Goal: Transaction & Acquisition: Purchase product/service

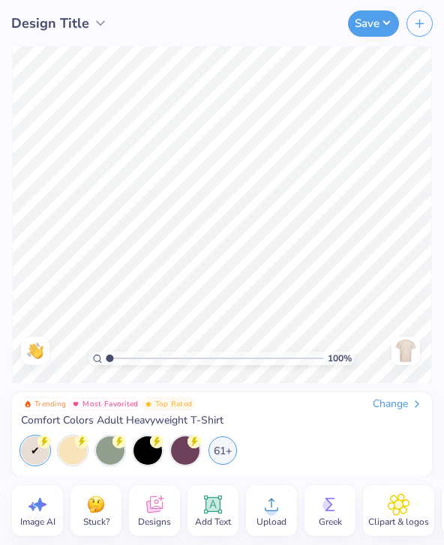
click at [413, 355] on img at bounding box center [406, 351] width 24 height 24
click at [410, 355] on img at bounding box center [406, 351] width 24 height 24
click at [397, 407] on div "Change" at bounding box center [398, 405] width 50 height 14
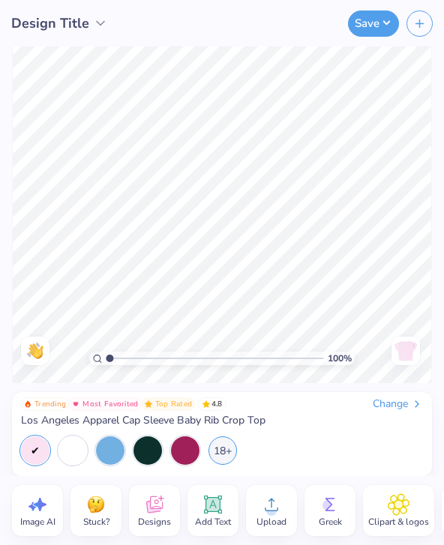
click at [398, 410] on div "Change" at bounding box center [398, 405] width 50 height 14
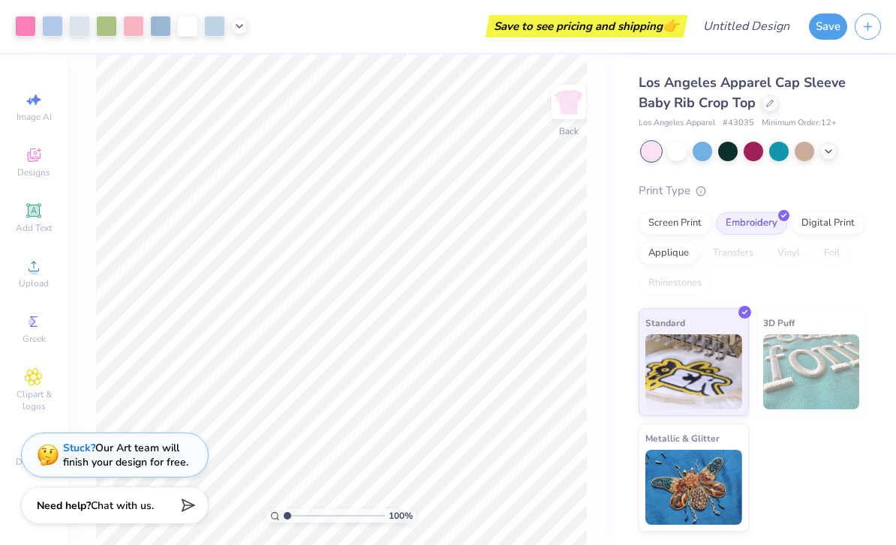
click at [771, 103] on icon at bounding box center [770, 104] width 8 height 8
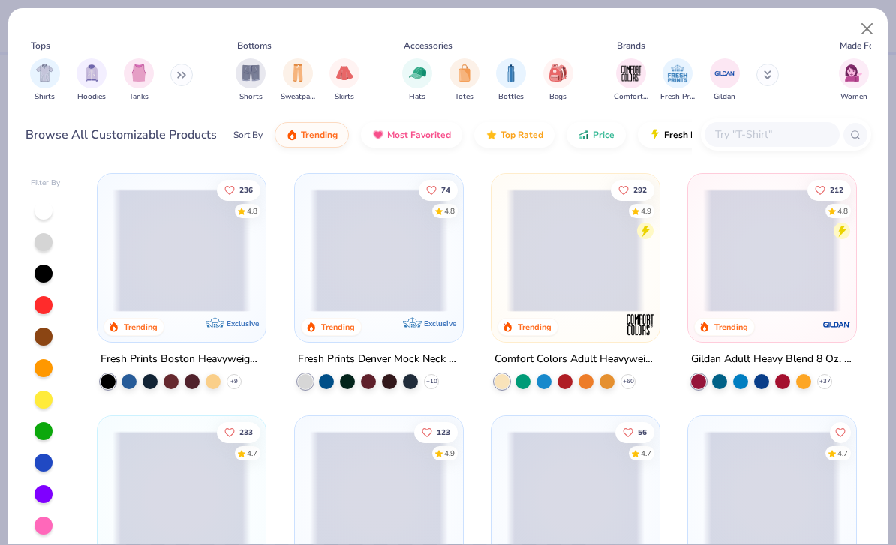
click at [458, 79] on img "filter for Totes" at bounding box center [464, 73] width 17 height 17
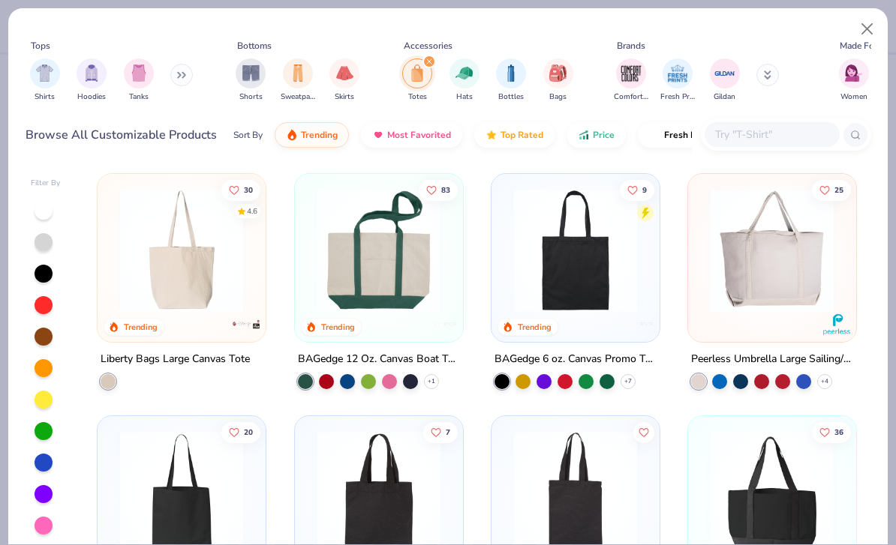
click at [188, 282] on img at bounding box center [182, 250] width 138 height 123
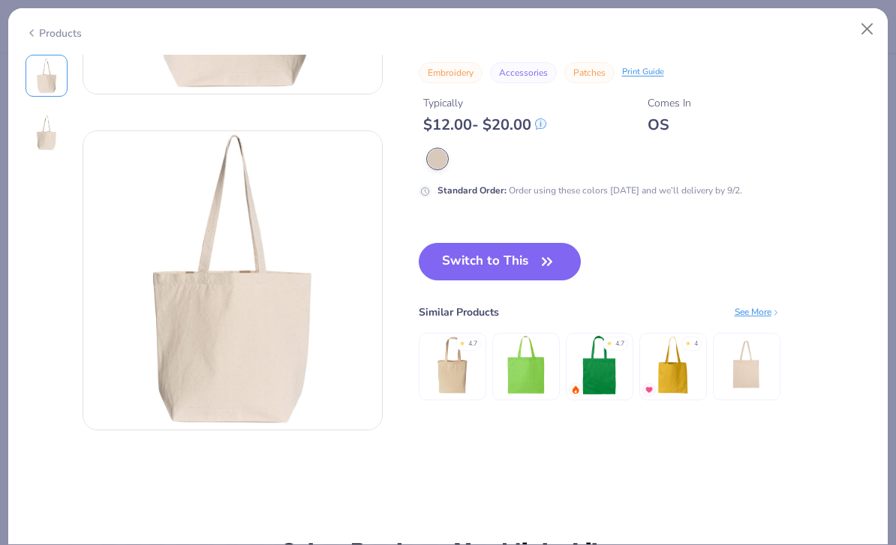
scroll to position [273, 0]
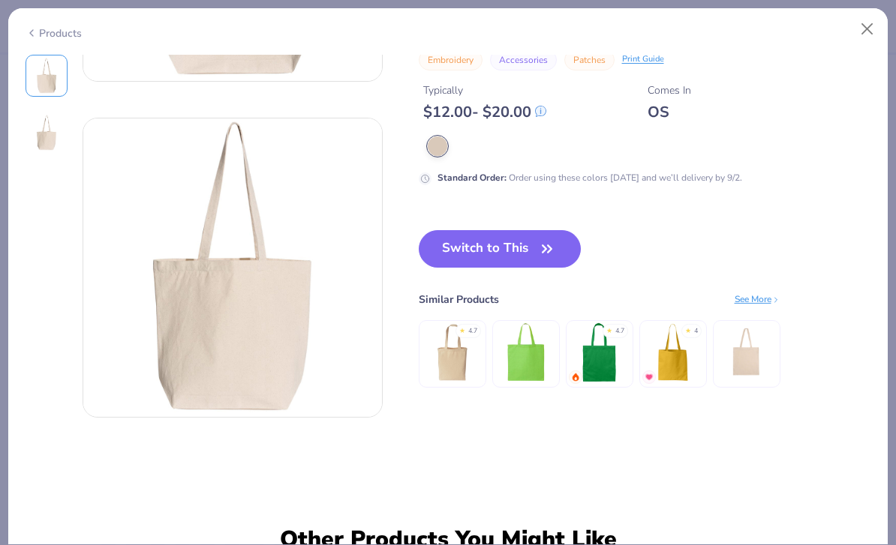
click at [549, 256] on icon "button" at bounding box center [546, 249] width 21 height 21
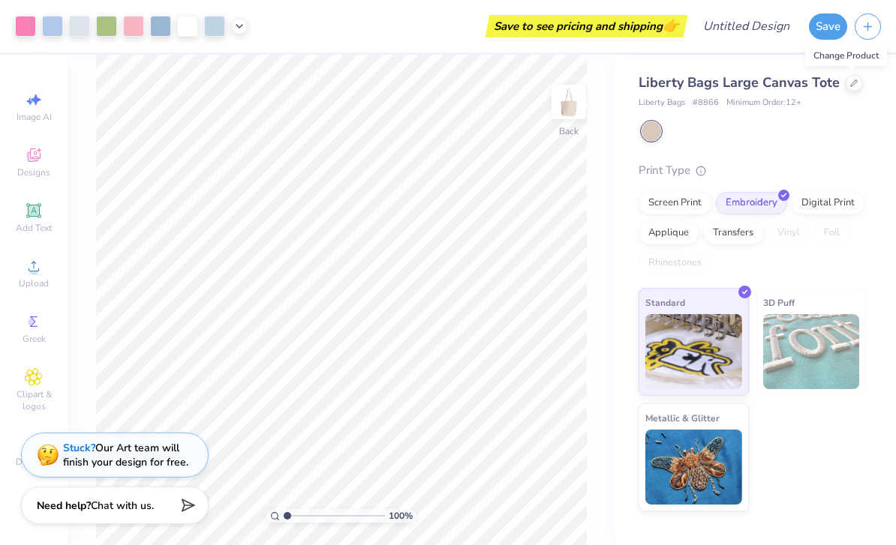
click at [848, 96] on div "Liberty Bags Large Canvas Tote Liberty Bags # 8866 Minimum Order: 12 +" at bounding box center [751, 91] width 227 height 37
click at [859, 81] on div at bounding box center [853, 83] width 17 height 17
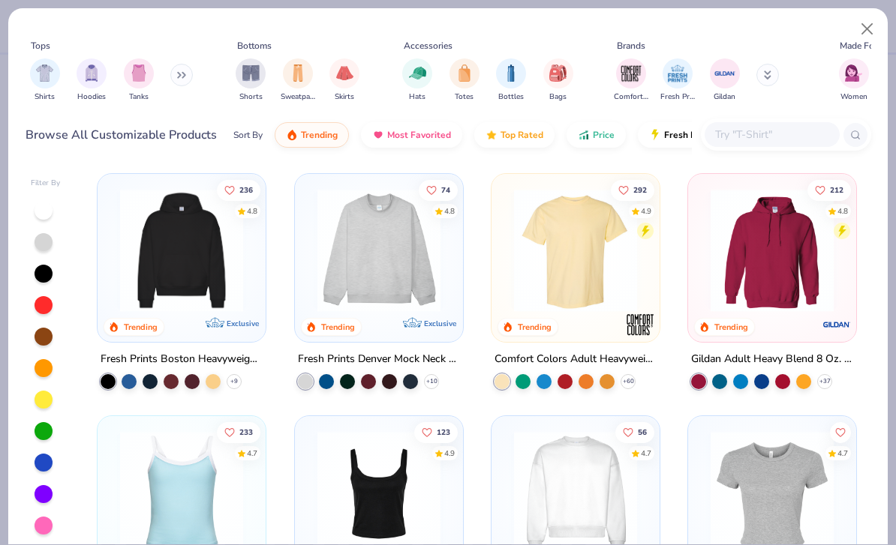
click at [503, 82] on div "filter for Bottles" at bounding box center [511, 74] width 30 height 30
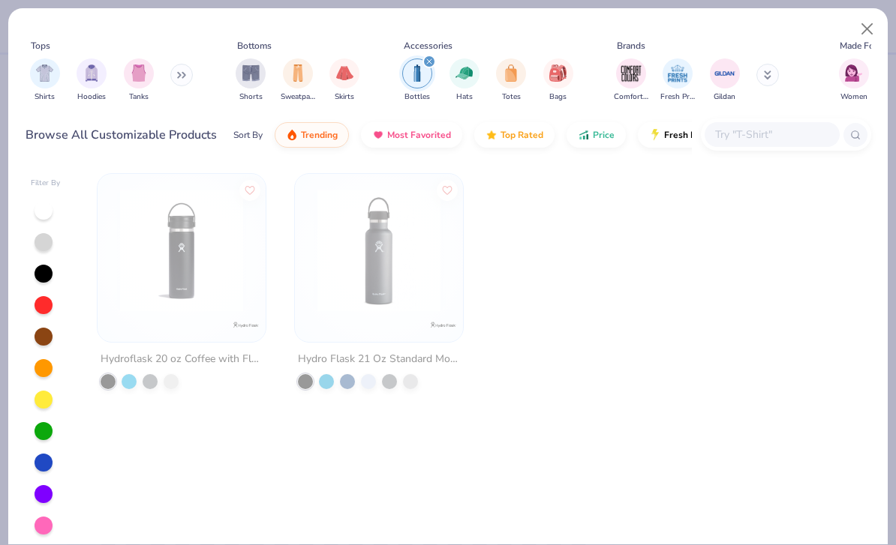
click at [509, 72] on img "filter for Totes" at bounding box center [511, 73] width 17 height 17
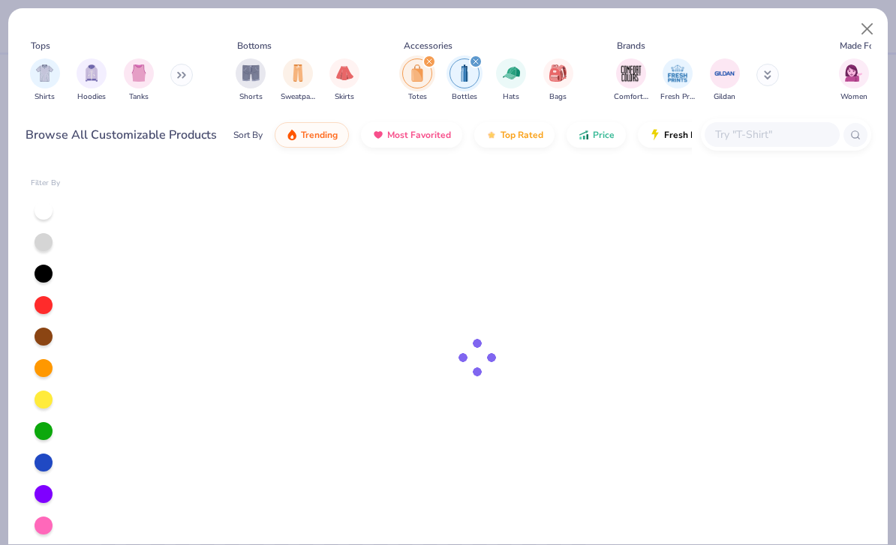
click at [472, 68] on div "filter for Bottles" at bounding box center [464, 74] width 30 height 30
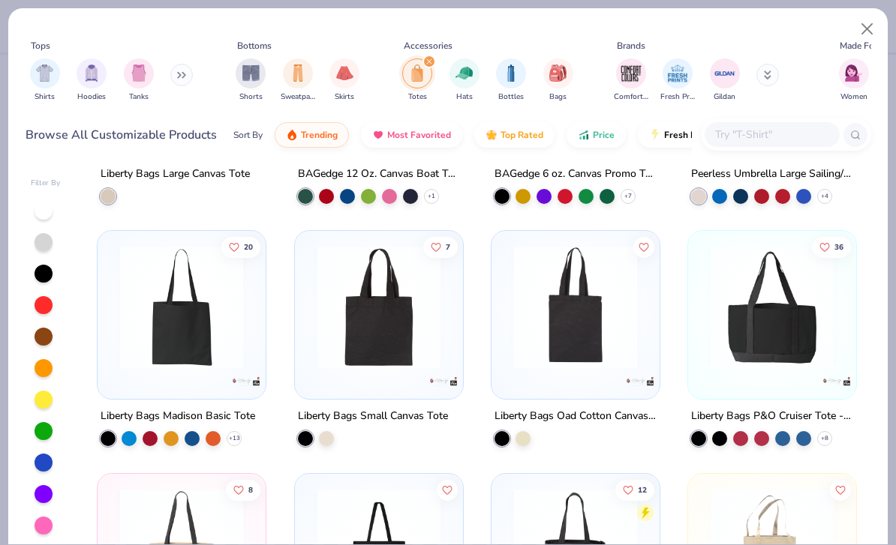
scroll to position [186, 0]
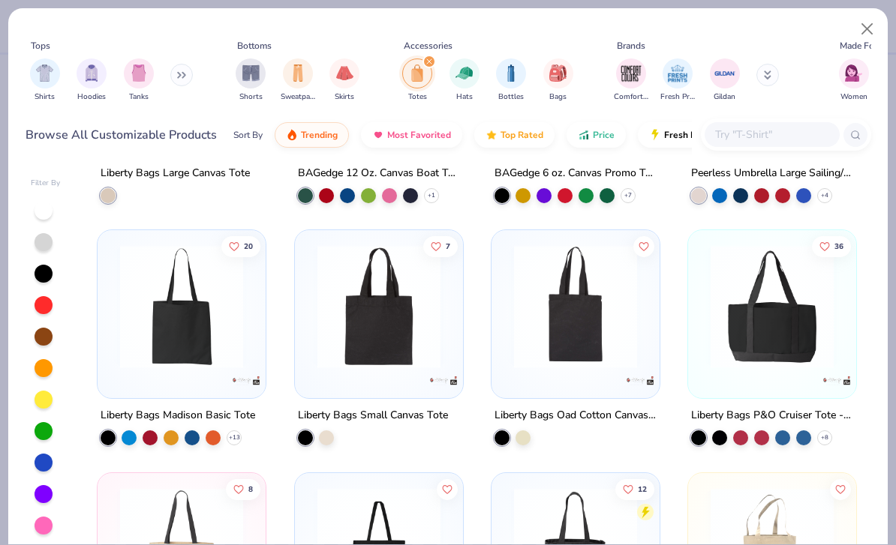
click at [195, 443] on div at bounding box center [192, 438] width 15 height 15
click at [196, 339] on img at bounding box center [182, 306] width 138 height 123
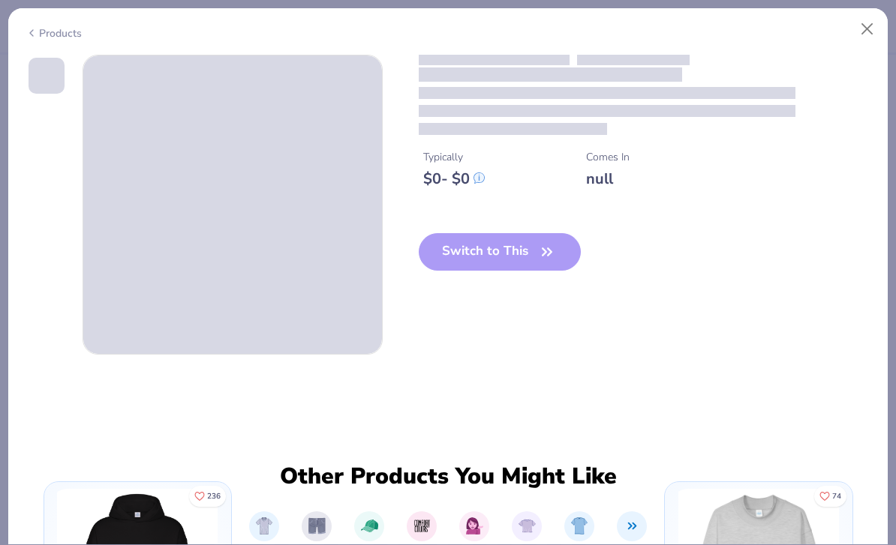
click at [545, 256] on div "Switch to This" at bounding box center [500, 264] width 163 height 62
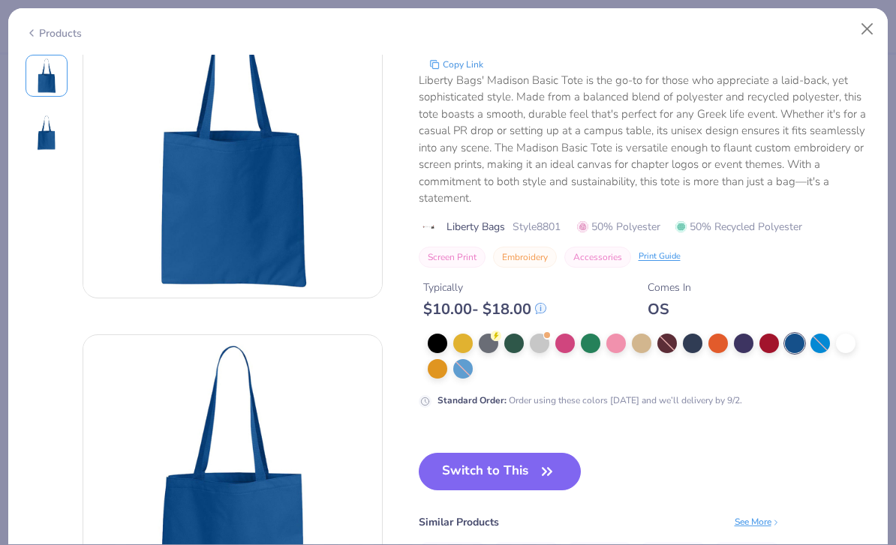
scroll to position [63, 0]
click at [519, 469] on button "Switch to This" at bounding box center [500, 471] width 163 height 38
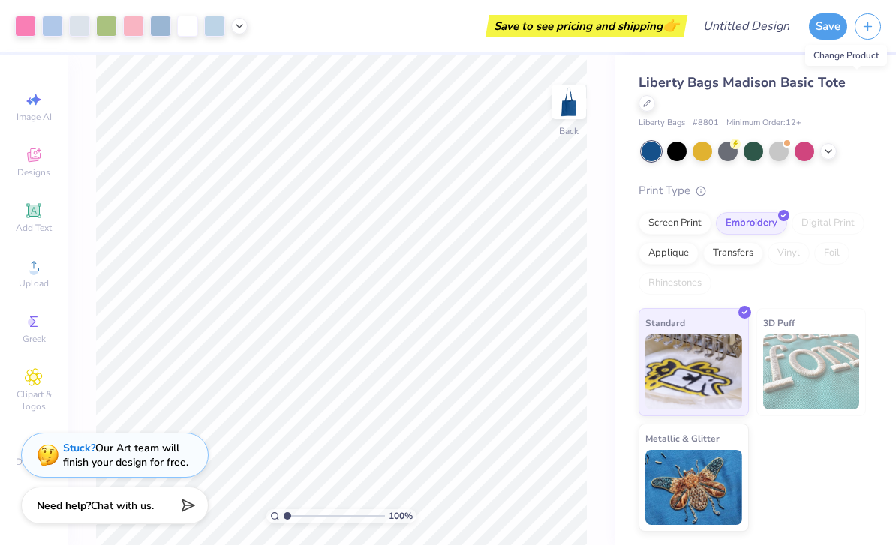
click at [779, 142] on div at bounding box center [779, 152] width 20 height 20
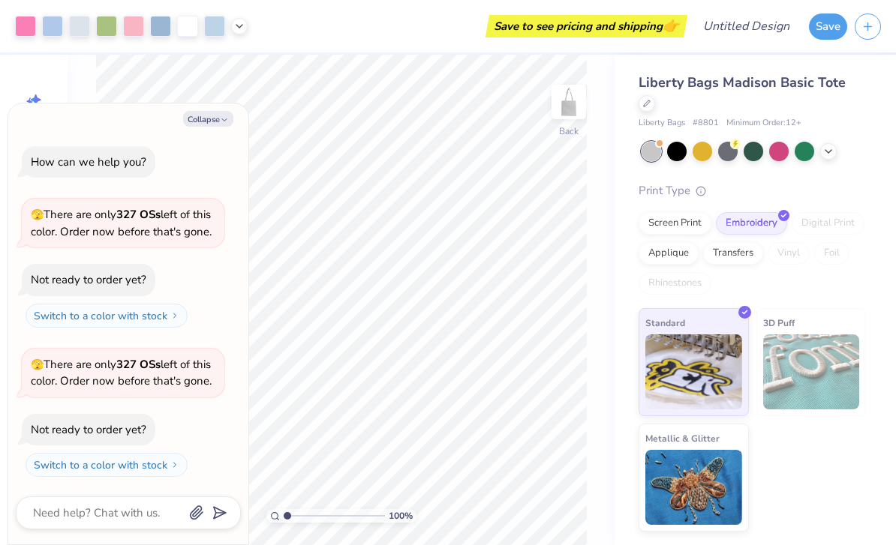
scroll to position [22, 0]
click at [682, 142] on div at bounding box center [677, 152] width 20 height 20
click at [217, 115] on button "Collapse" at bounding box center [208, 119] width 50 height 16
type textarea "x"
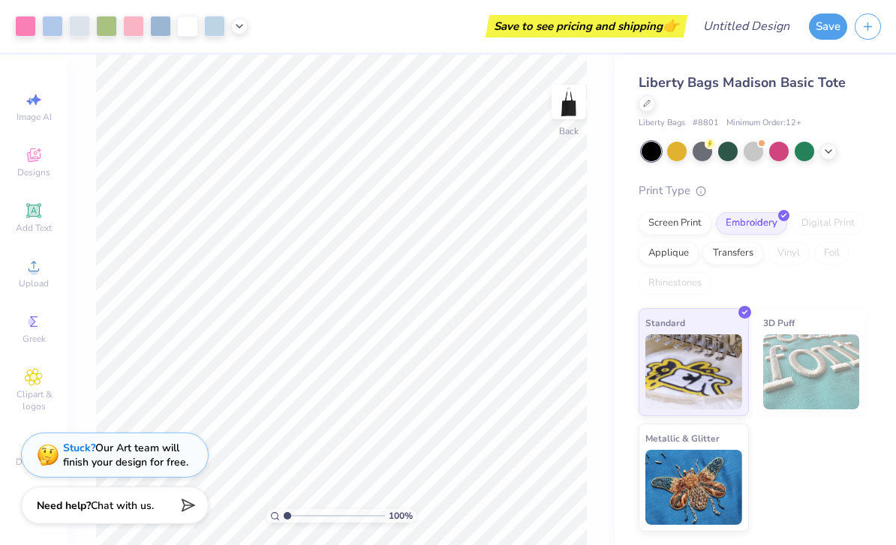
click at [832, 146] on icon at bounding box center [828, 152] width 12 height 12
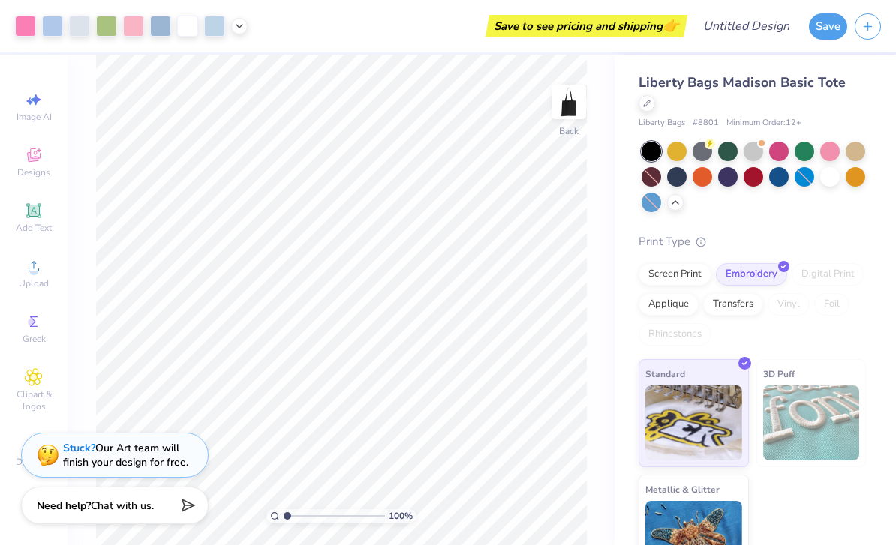
click at [771, 167] on div at bounding box center [779, 177] width 20 height 20
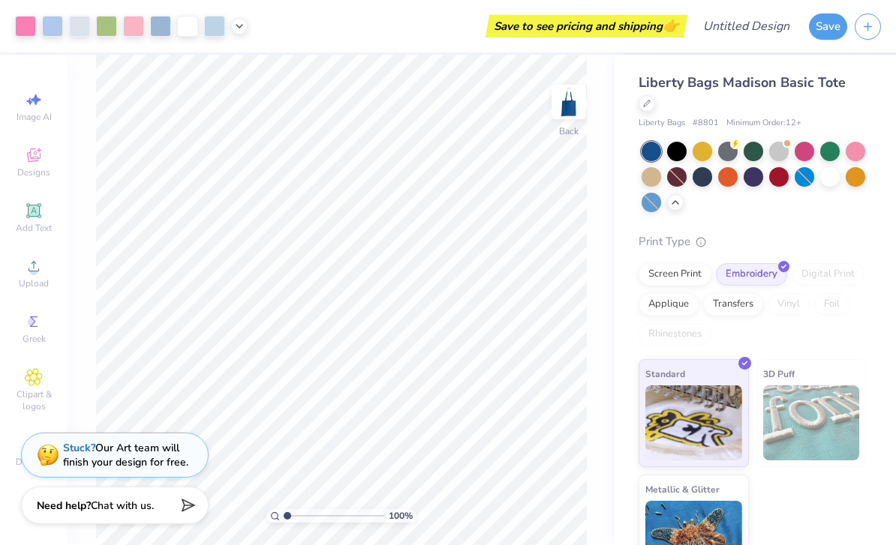
click at [706, 167] on div at bounding box center [702, 177] width 20 height 20
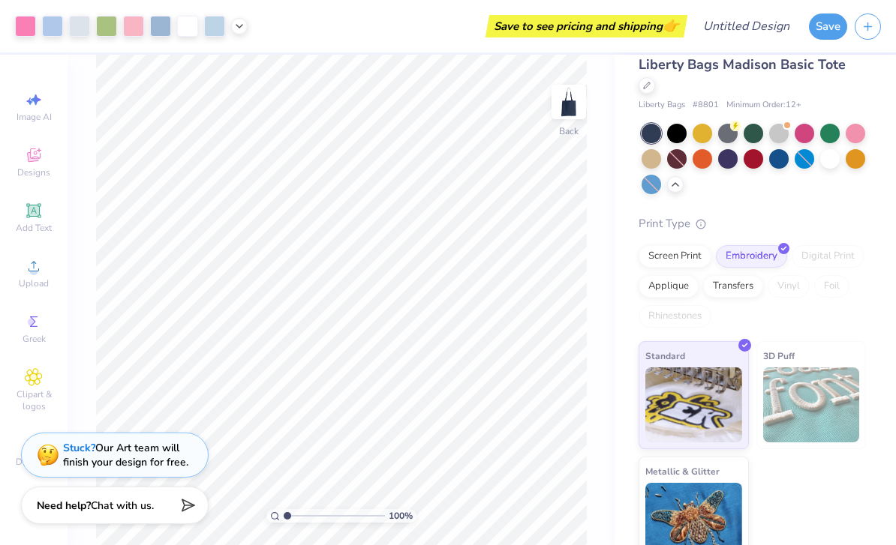
scroll to position [17, 0]
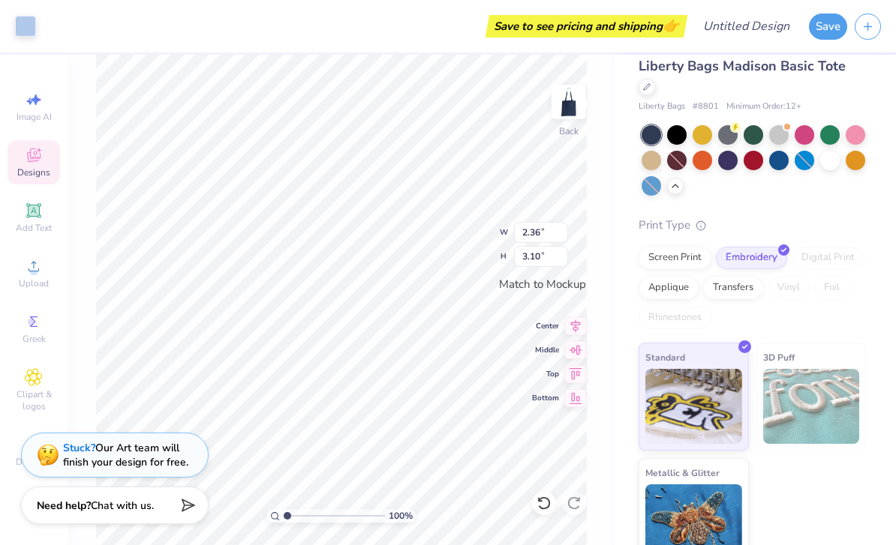
type input "2.14"
type input "2.78"
type input "6.97"
type input "3.49"
click at [575, 375] on icon at bounding box center [575, 374] width 21 height 18
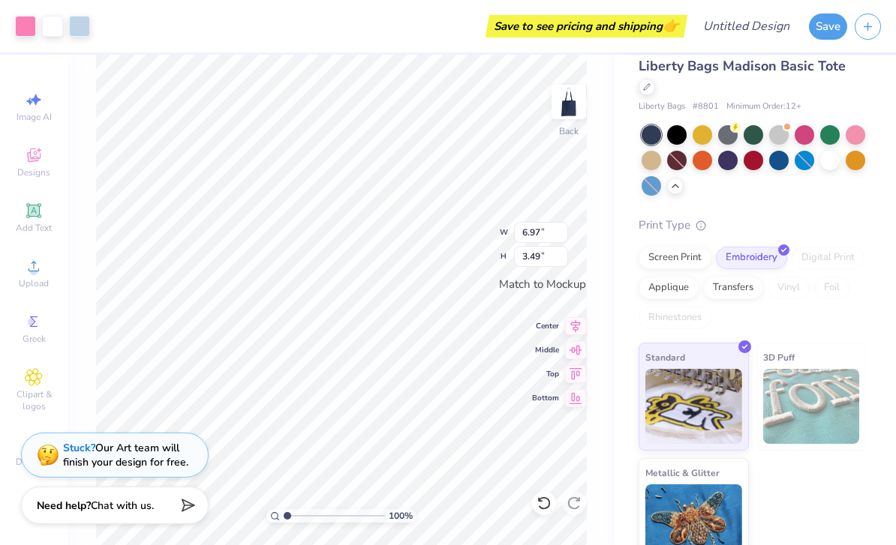
click at [578, 404] on icon at bounding box center [575, 398] width 21 height 18
click at [579, 373] on icon at bounding box center [575, 374] width 21 height 18
click at [597, 285] on div "100 % Back W 6.97 6.97 " H 3.49 3.49 " Match to Mockup Center Middle Top Bottom" at bounding box center [341, 300] width 547 height 491
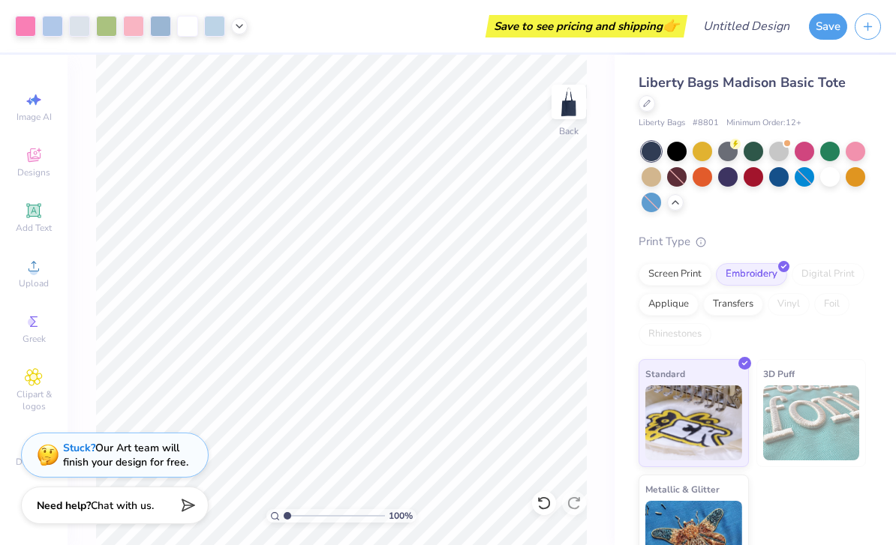
scroll to position [0, 0]
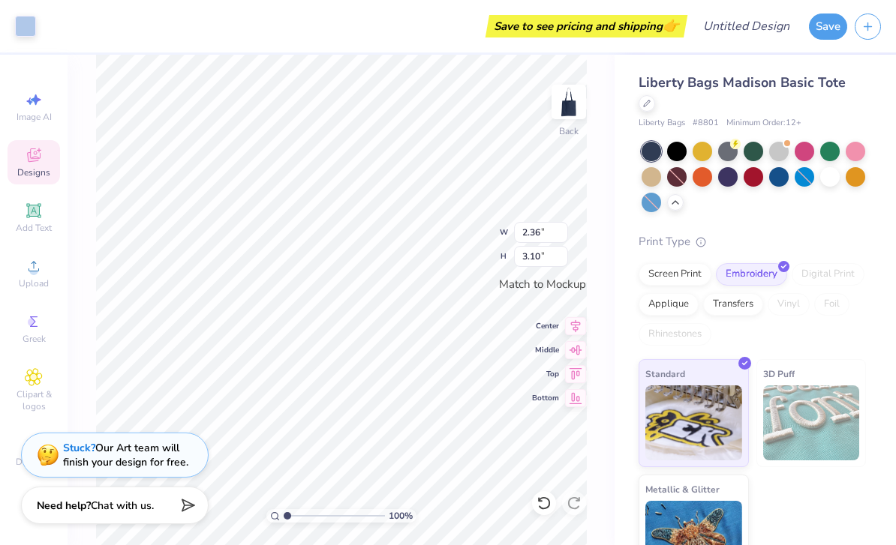
type input "6.85"
type input "3.38"
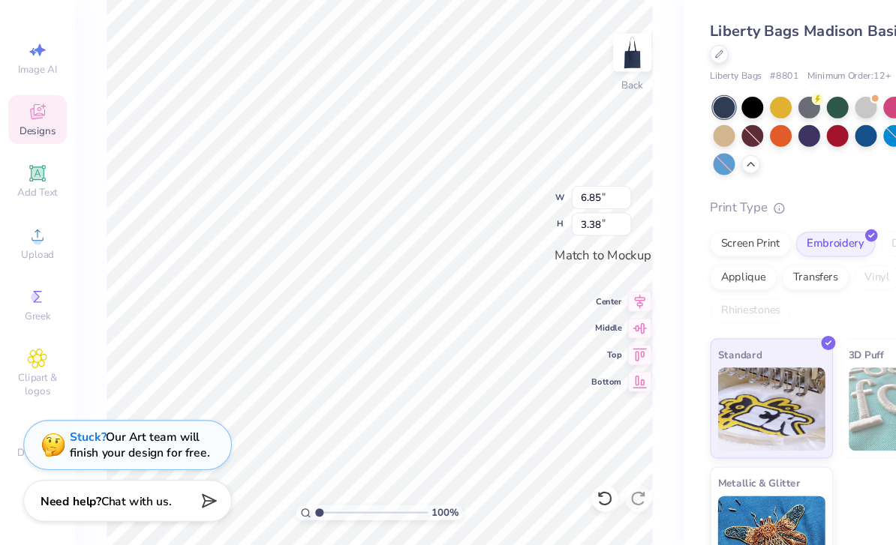
type input "2.36"
type input "3.10"
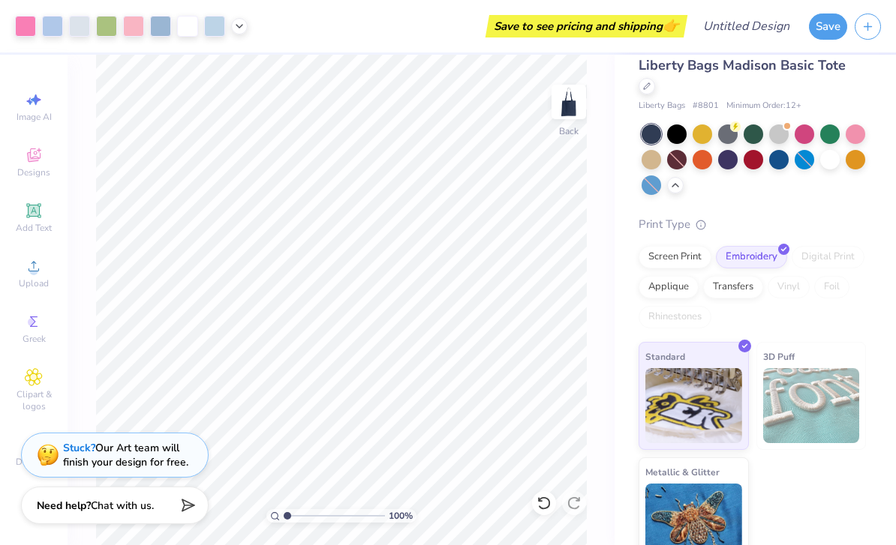
scroll to position [17, 0]
click at [677, 248] on div "Screen Print Embroidery Digital Print Applique Transfers Vinyl Foil Rhinestones" at bounding box center [751, 288] width 227 height 83
click at [692, 247] on div "Screen Print" at bounding box center [674, 258] width 73 height 23
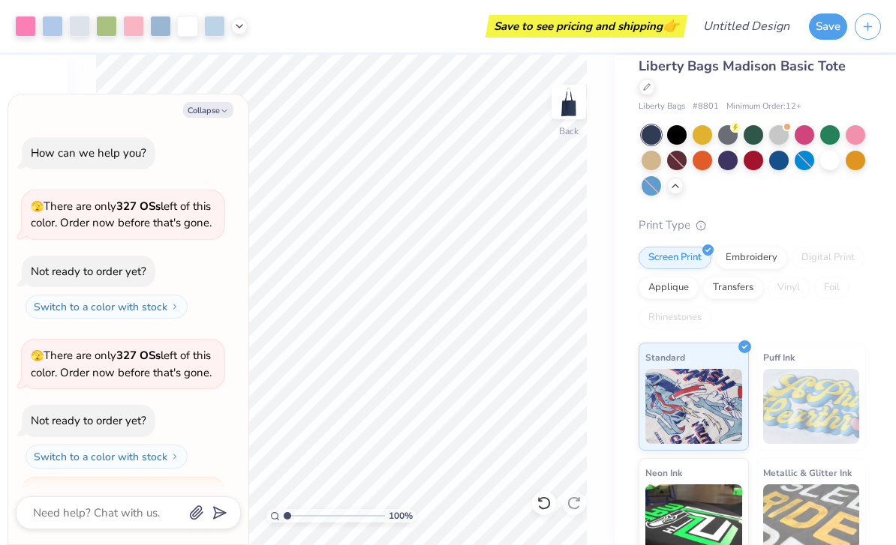
scroll to position [169, 0]
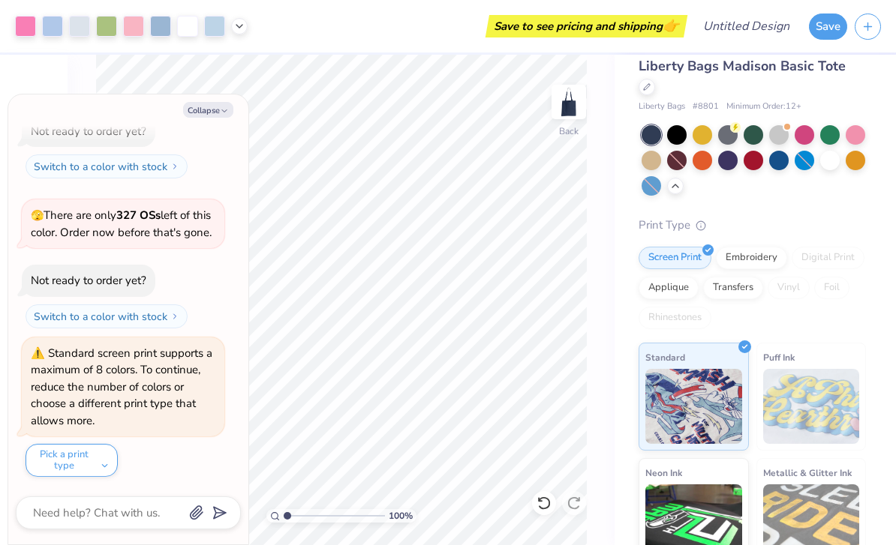
click at [732, 343] on div "Standard" at bounding box center [693, 397] width 110 height 108
click at [863, 188] on div "Liberty Bags Madison Basic Tote Liberty Bags # 8801 Minimum Order: 12 + Print T…" at bounding box center [751, 369] width 227 height 626
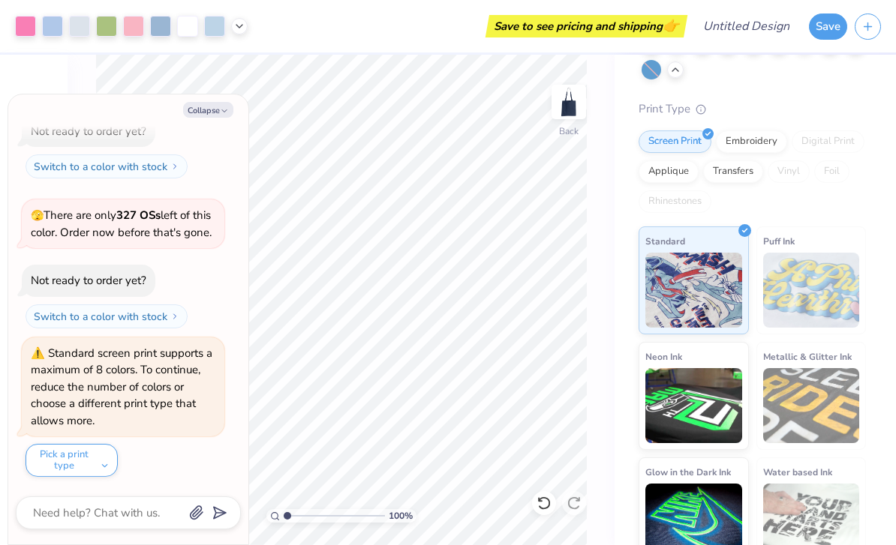
scroll to position [132, 0]
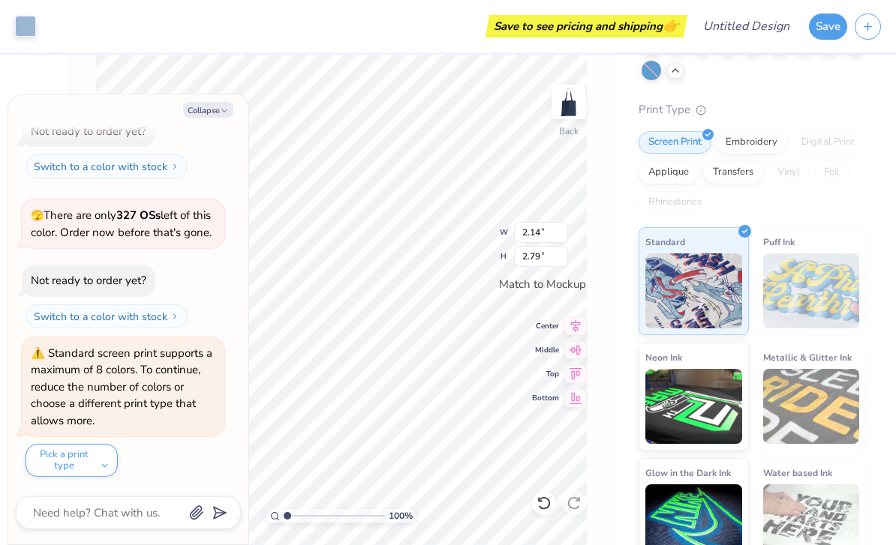
click at [211, 107] on button "Collapse" at bounding box center [208, 110] width 50 height 16
type textarea "x"
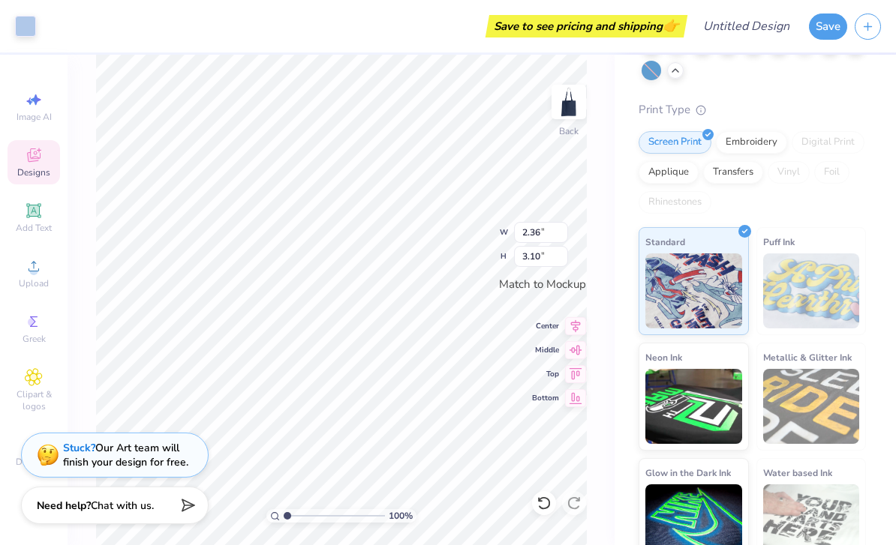
type input "6.86"
type input "3.38"
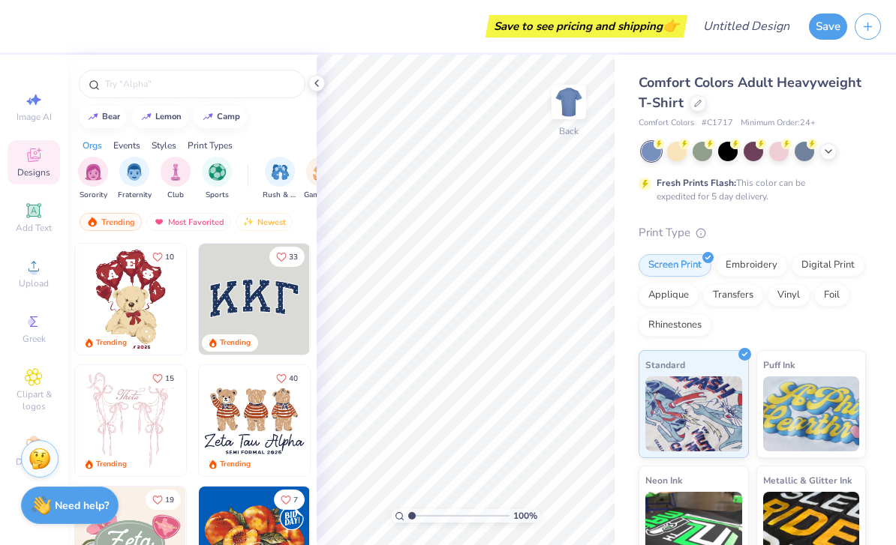
click at [702, 104] on div at bounding box center [697, 103] width 17 height 17
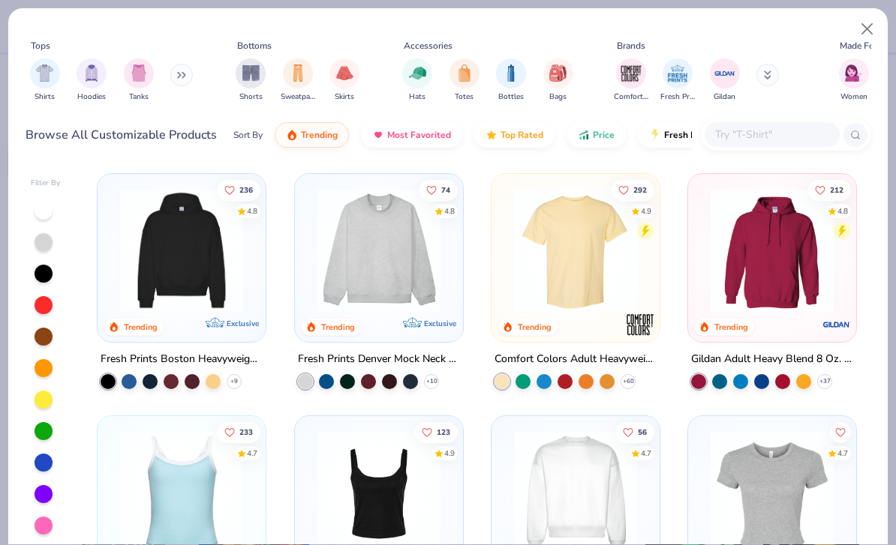
click at [463, 72] on img "filter for Totes" at bounding box center [464, 73] width 17 height 17
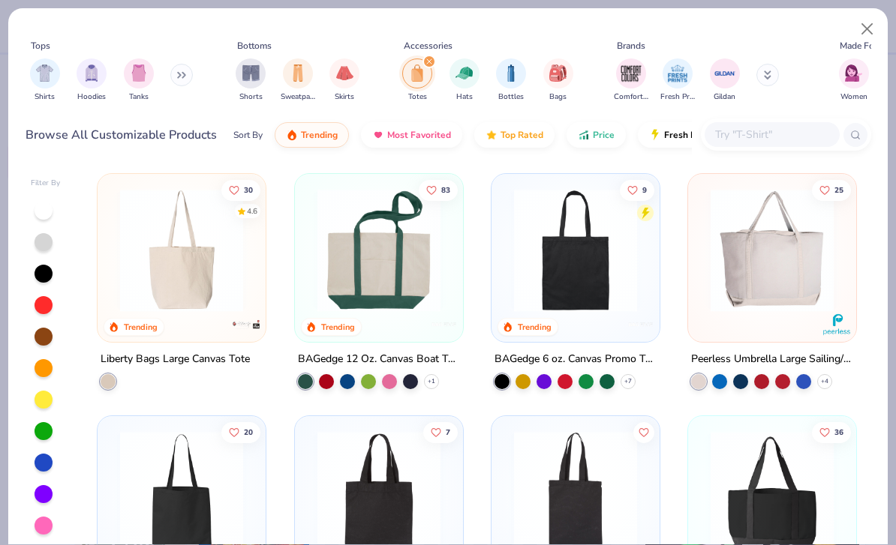
click at [221, 279] on img at bounding box center [182, 250] width 138 height 123
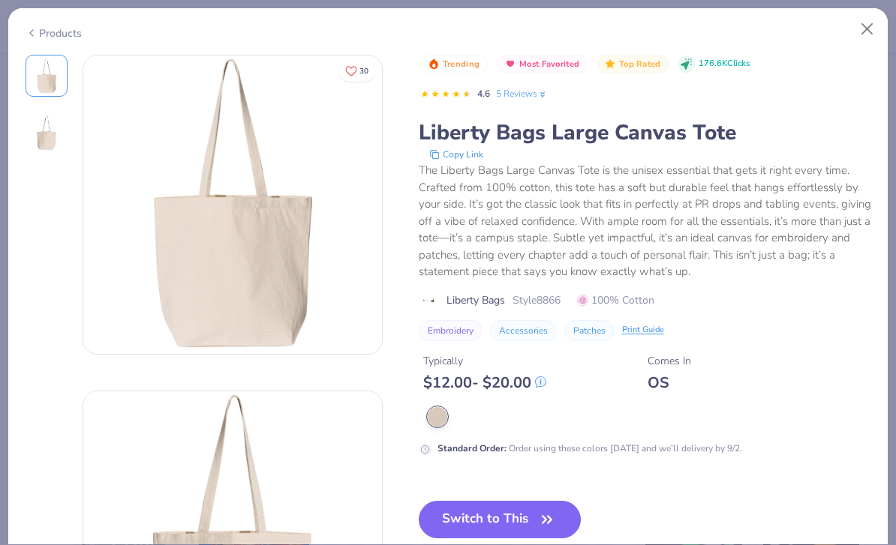
click at [528, 520] on button "Switch to This" at bounding box center [500, 520] width 163 height 38
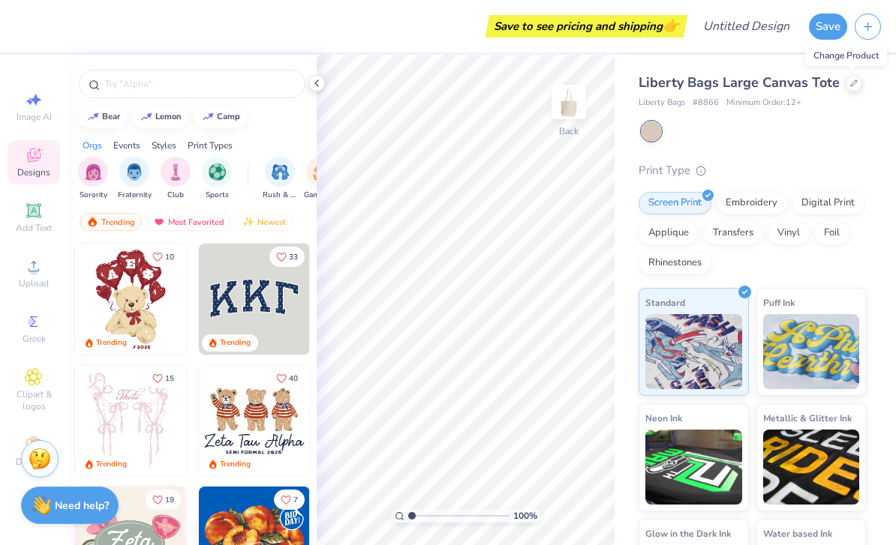
click at [36, 216] on icon at bounding box center [33, 210] width 11 height 11
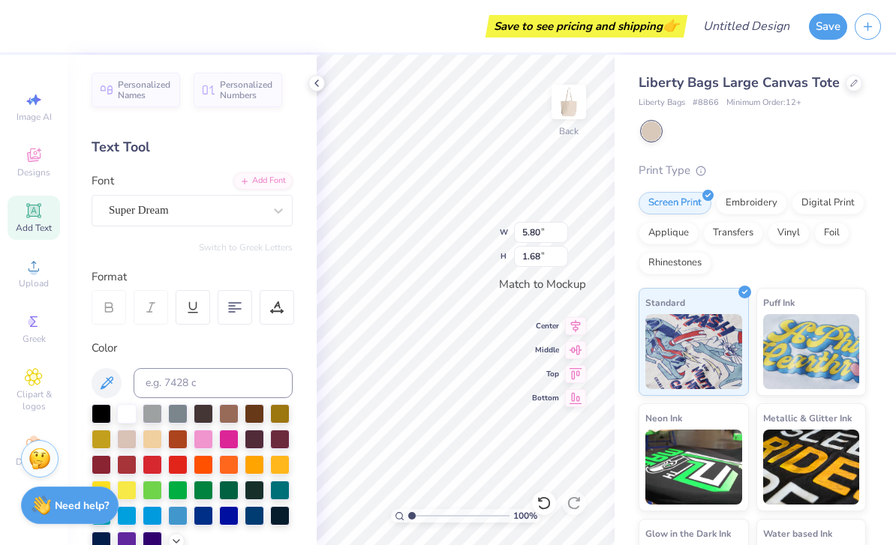
click at [206, 209] on div "Super Dream" at bounding box center [186, 210] width 158 height 23
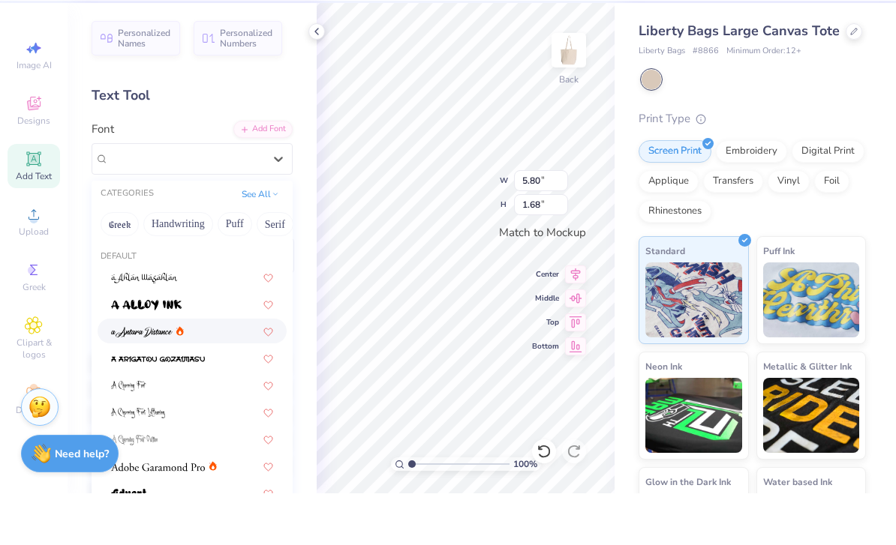
click at [151, 379] on img at bounding box center [142, 384] width 62 height 11
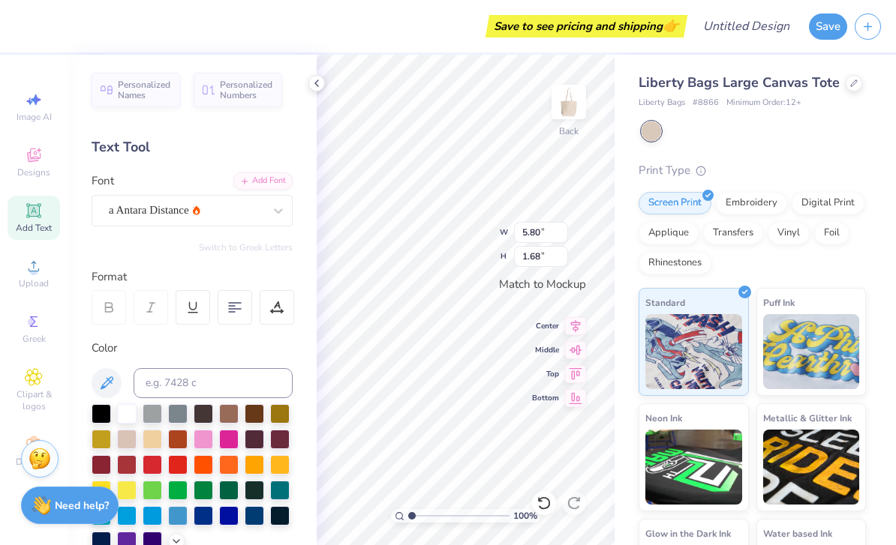
type input "6.66"
type input "2.19"
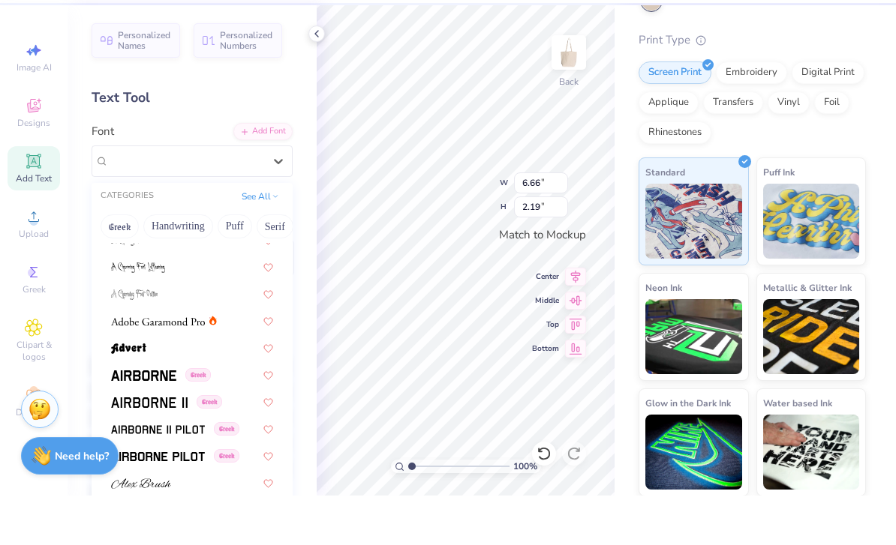
scroll to position [146, 0]
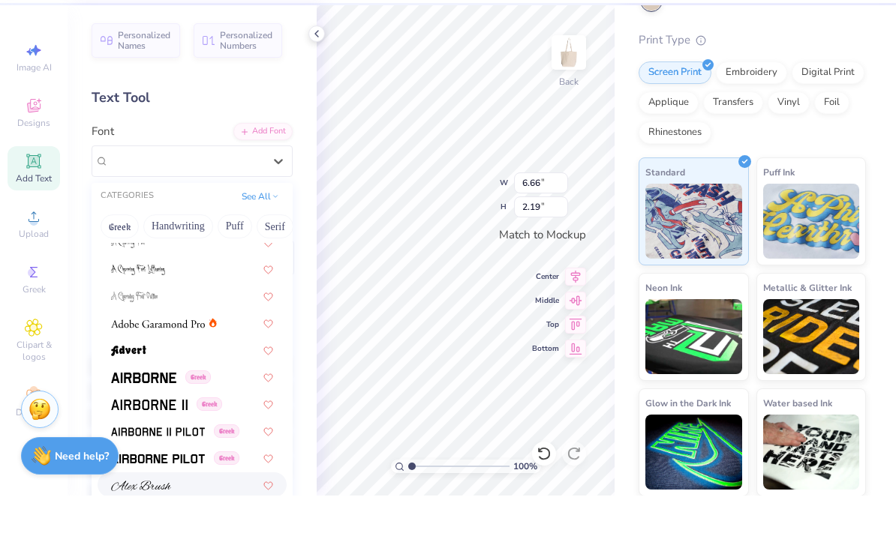
click at [170, 530] on img at bounding box center [141, 535] width 60 height 11
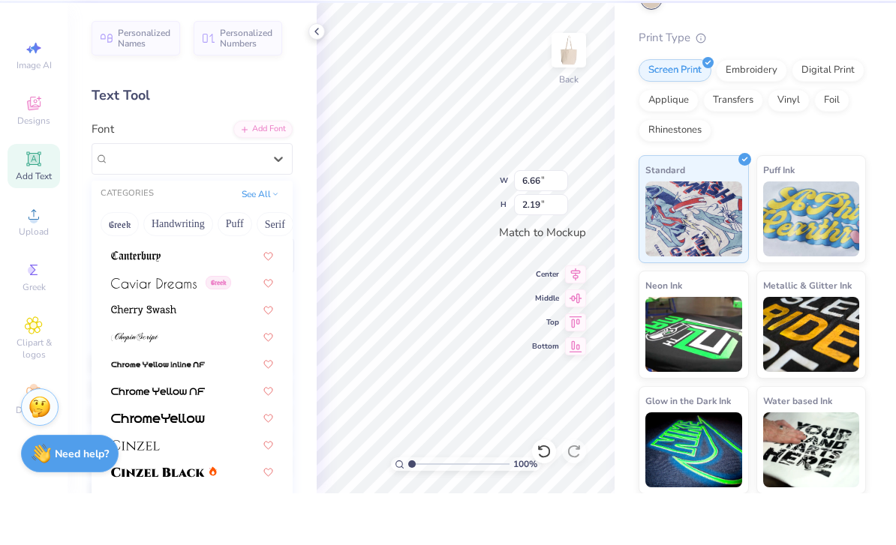
scroll to position [1616, 0]
click at [209, 379] on div at bounding box center [192, 387] width 162 height 16
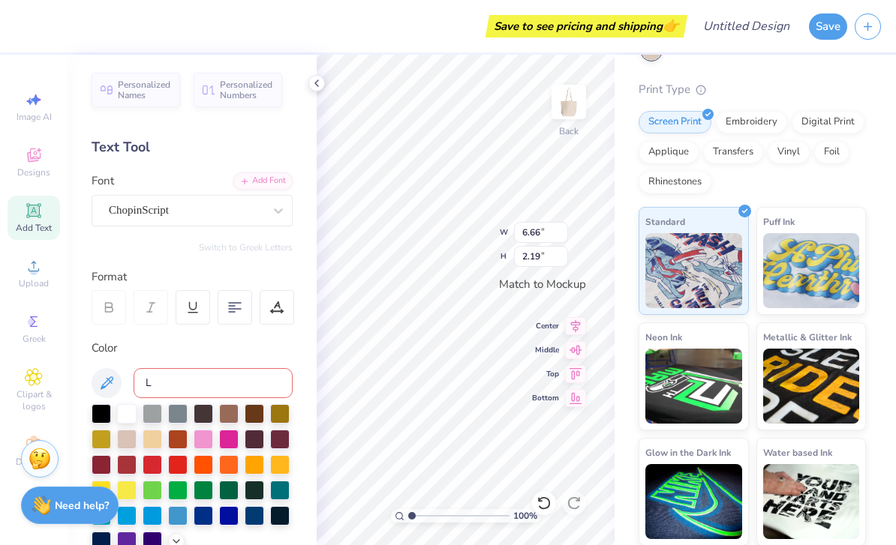
scroll to position [0, 0]
type input "L"
type textarea "Nursing Student Assosiation"
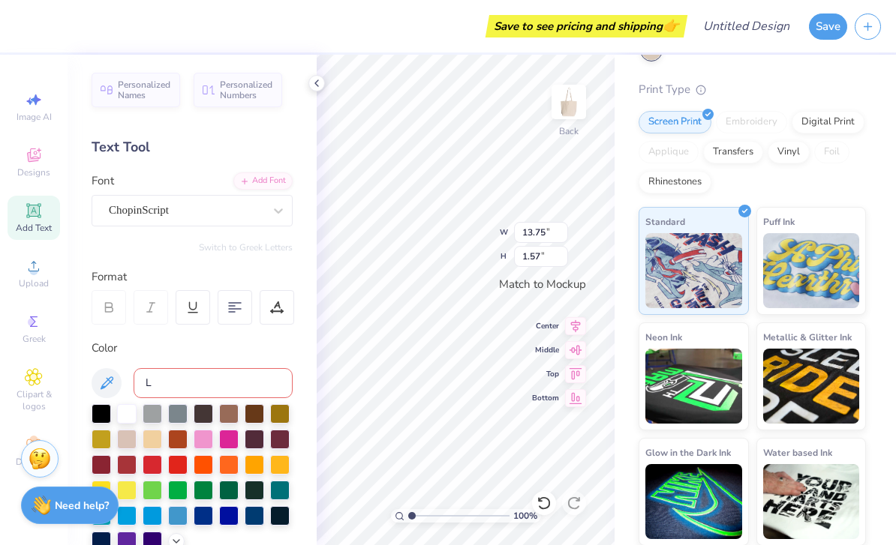
click at [203, 521] on div at bounding box center [204, 516] width 20 height 20
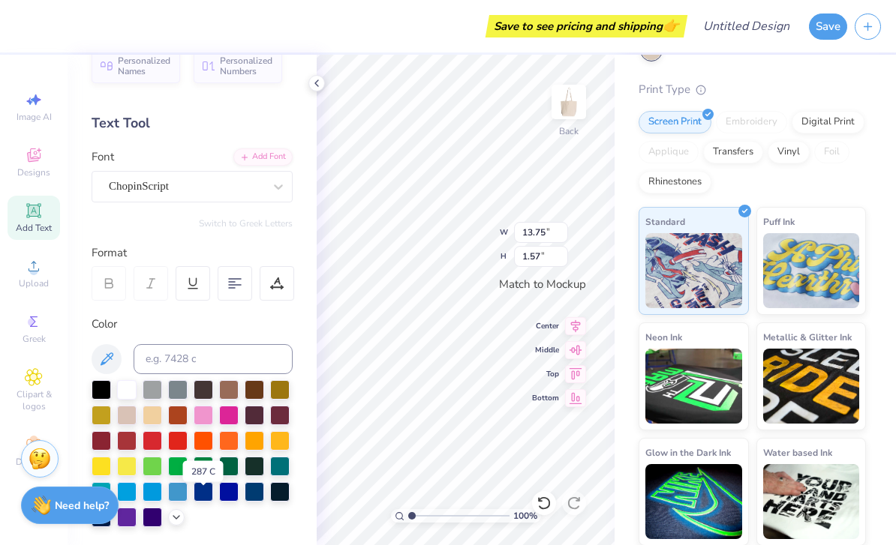
scroll to position [74, 0]
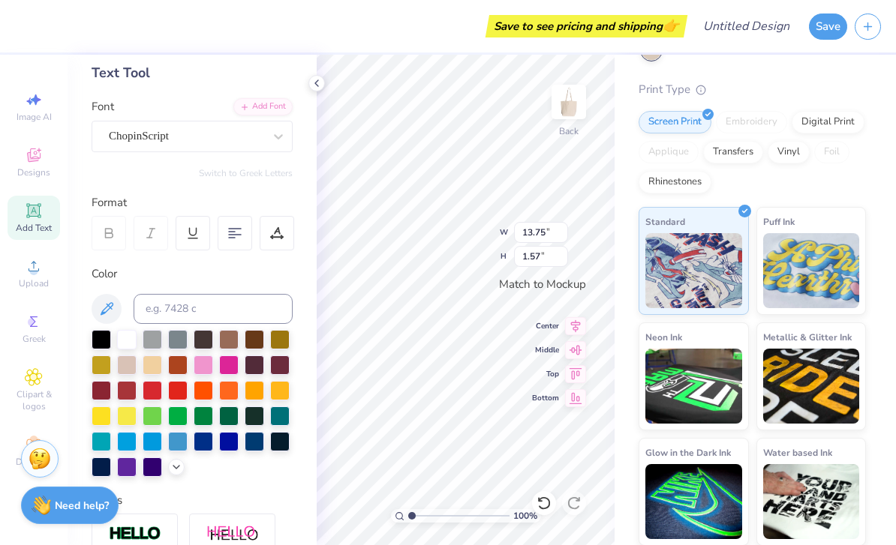
click at [101, 470] on div at bounding box center [102, 468] width 20 height 20
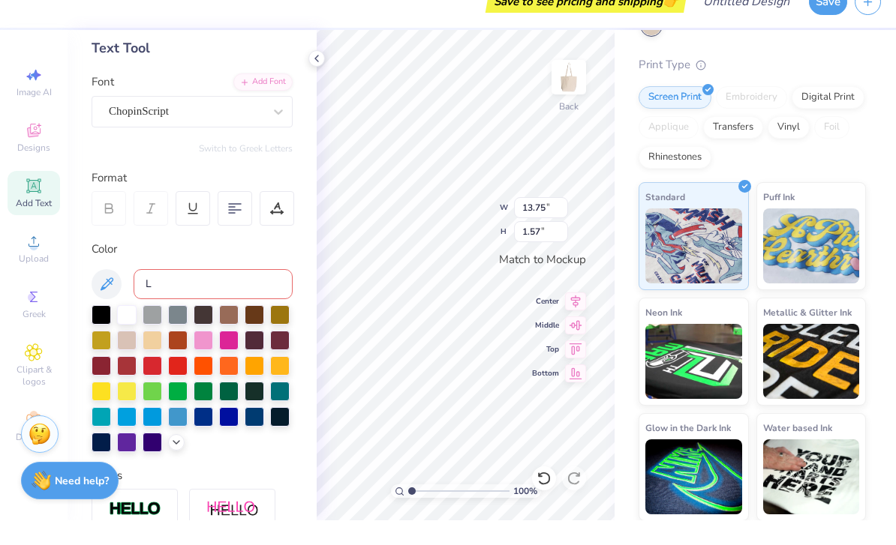
type input "L"
click at [533, 345] on span "Middle" at bounding box center [545, 350] width 27 height 11
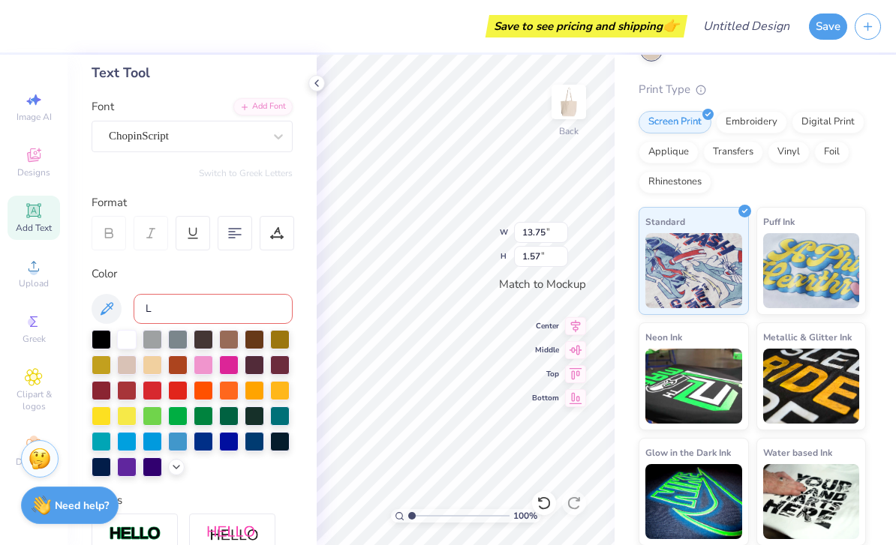
type input "10.83"
type input "1.24"
click at [761, 117] on div "Embroidery" at bounding box center [751, 122] width 71 height 23
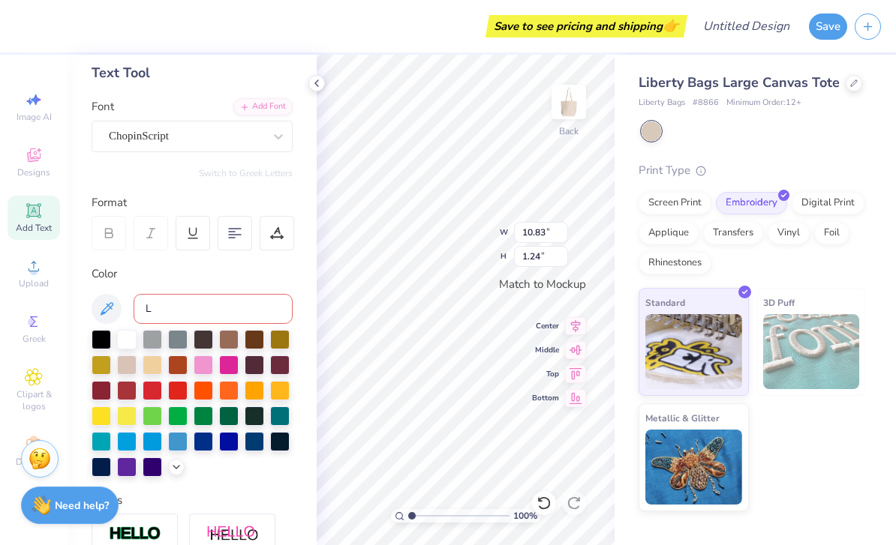
scroll to position [0, 0]
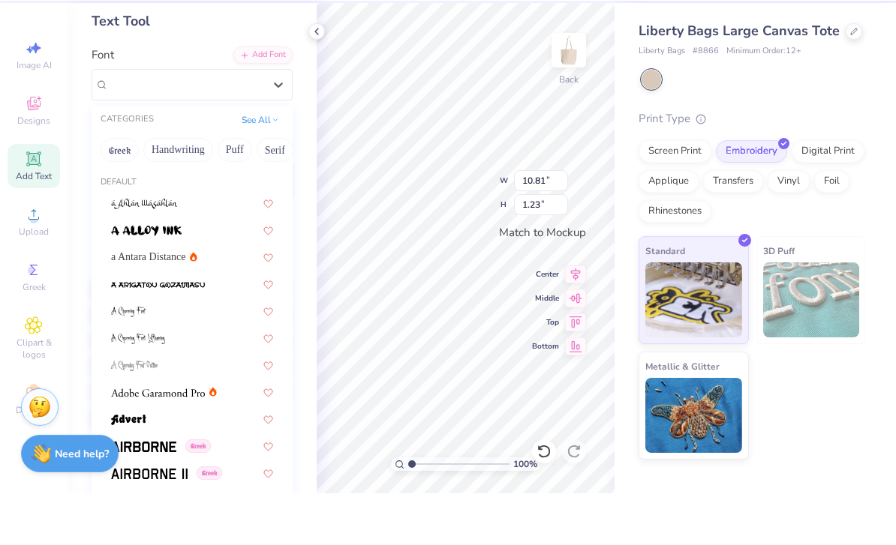
click at [201, 301] on div "a Antara Distance" at bounding box center [192, 309] width 162 height 16
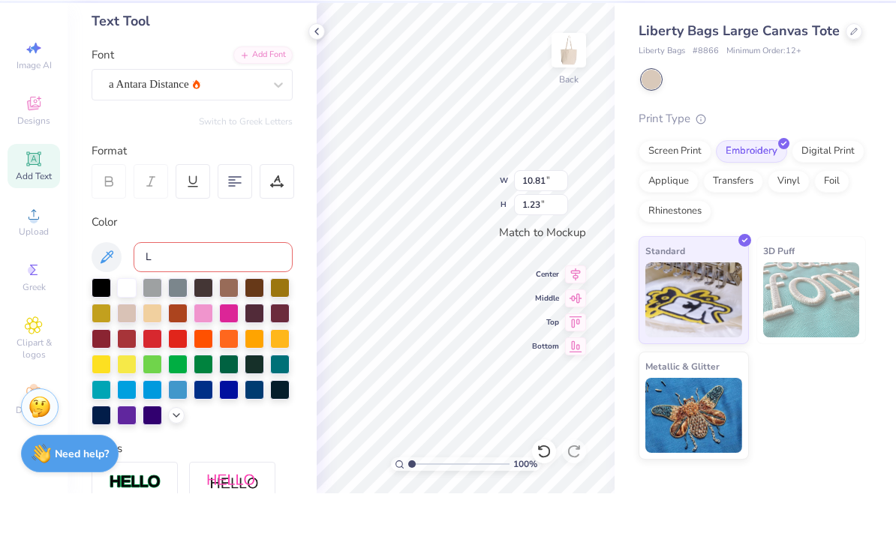
type input "8.84"
type input "1.04"
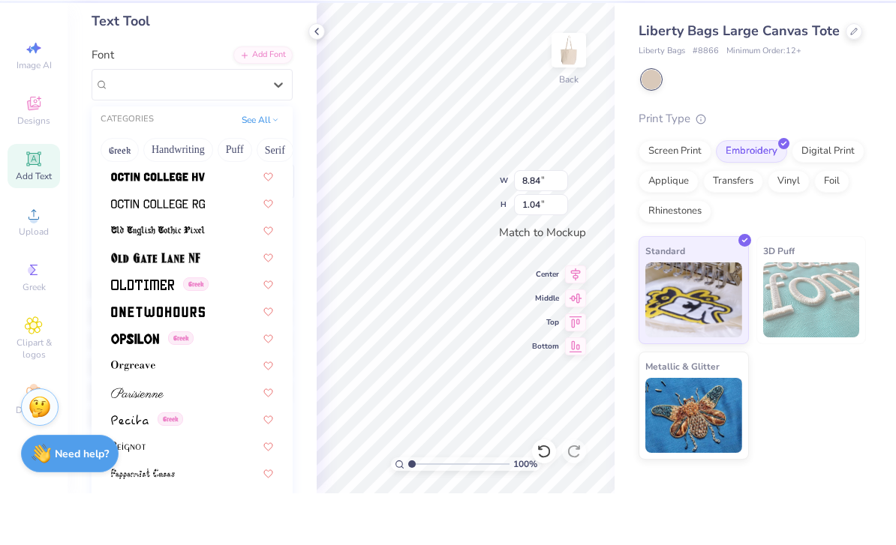
scroll to position [5917, 0]
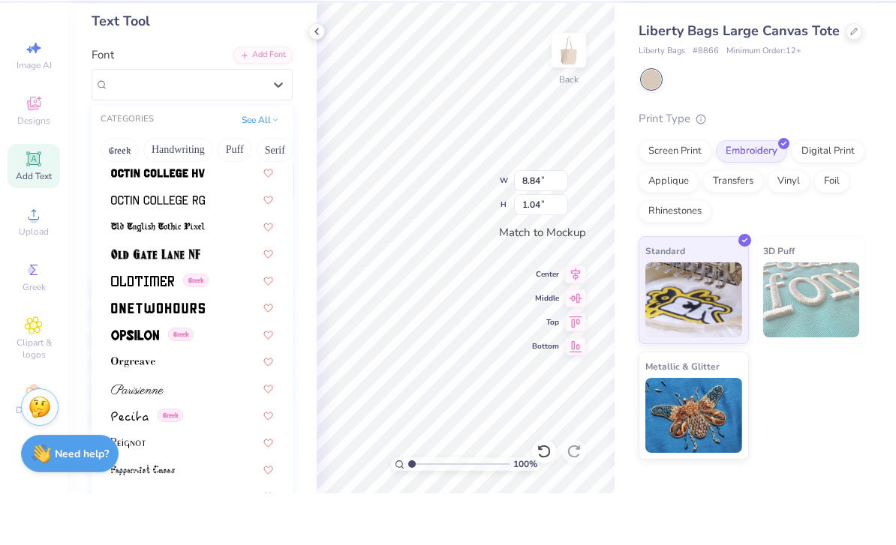
click at [214, 432] on div at bounding box center [192, 440] width 162 height 16
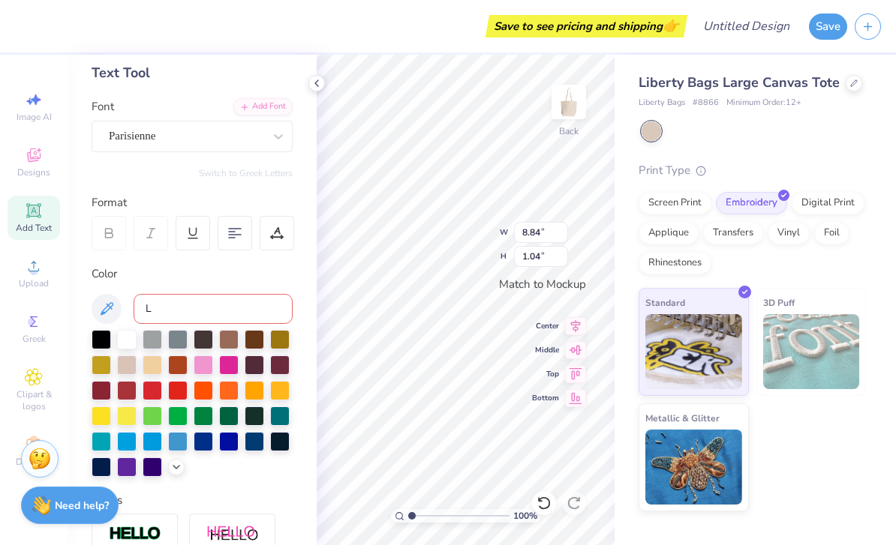
type input "11.73"
type input "1.29"
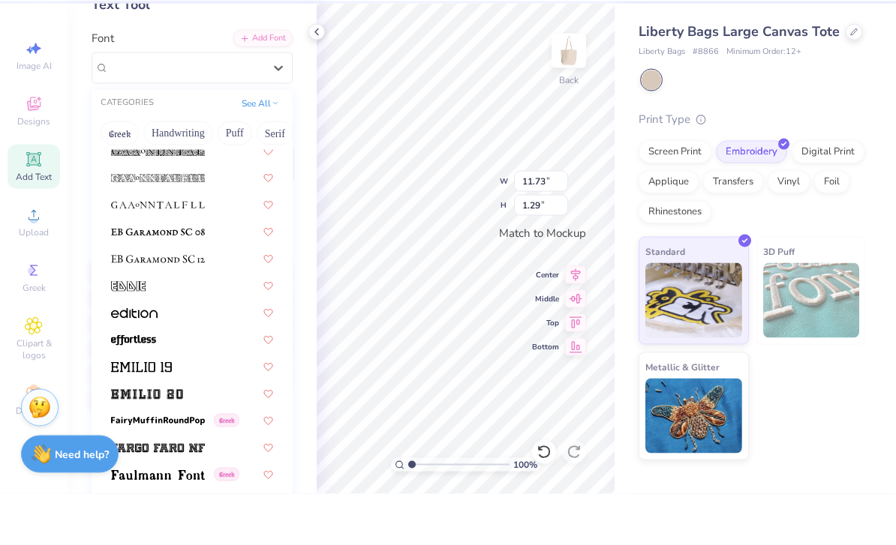
scroll to position [2873, 0]
click at [263, 147] on button "See All" at bounding box center [260, 154] width 47 height 15
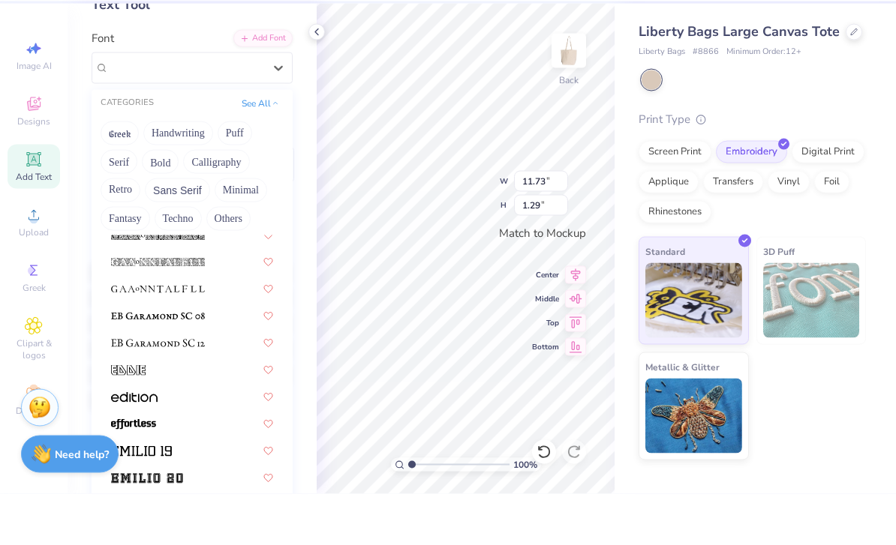
click at [222, 201] on button "Calligraphy" at bounding box center [216, 213] width 66 height 24
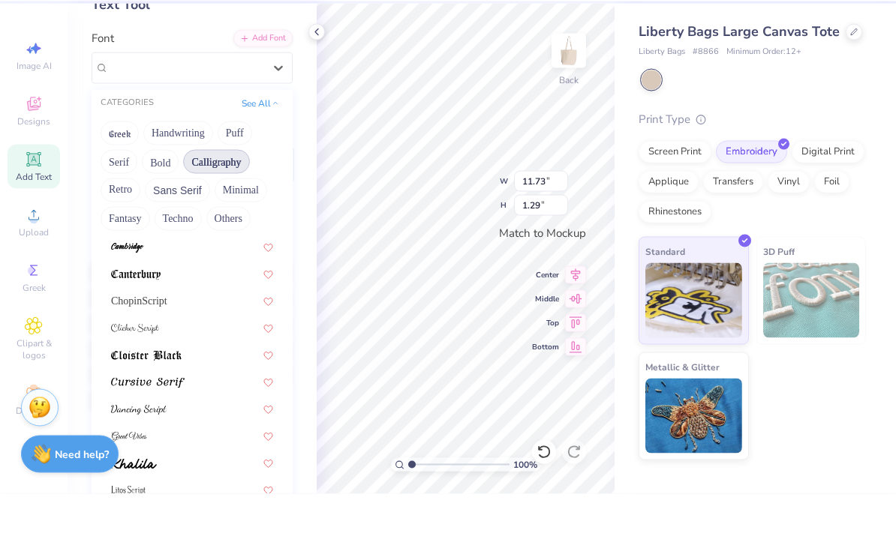
scroll to position [215, 0]
click at [196, 344] on div "ChopinScript" at bounding box center [192, 352] width 162 height 16
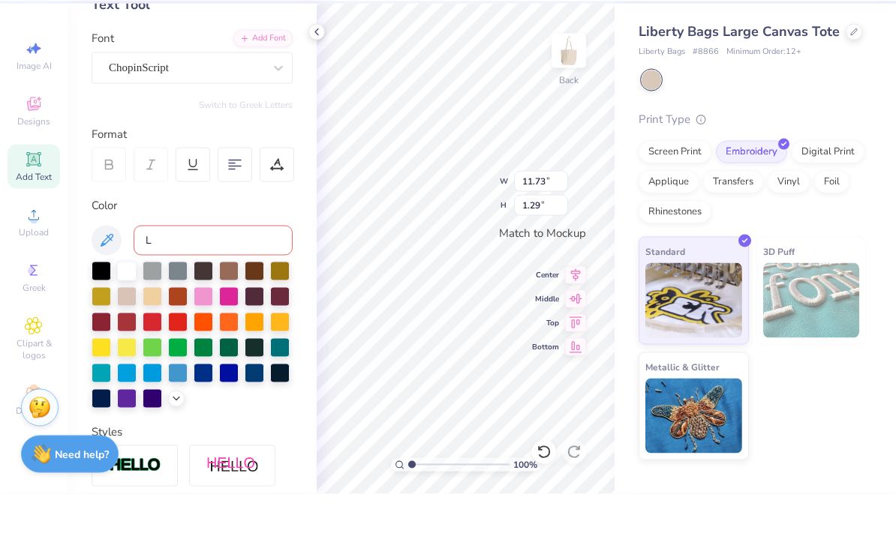
type input "10.81"
type input "1.23"
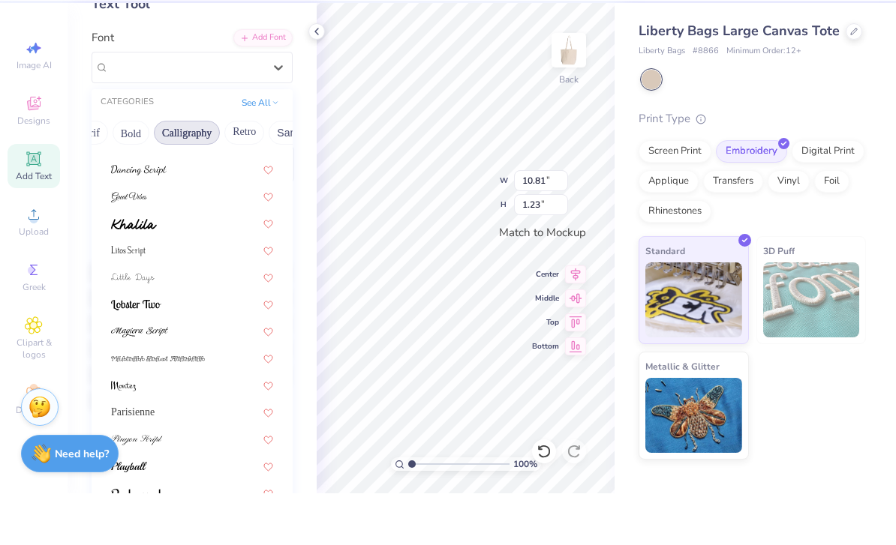
scroll to position [367, 0]
click at [179, 457] on div "Parisienne" at bounding box center [192, 465] width 162 height 16
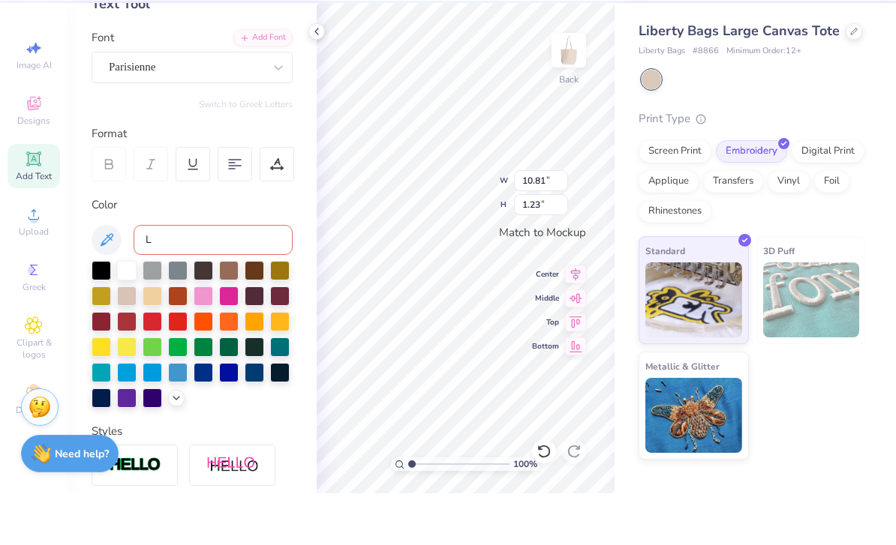
type input "11.73"
type input "1.29"
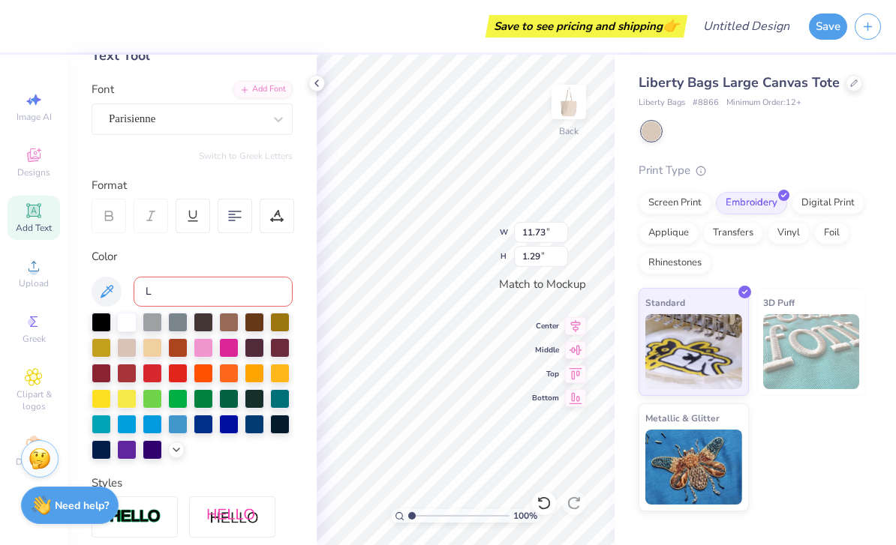
click at [261, 122] on div "Parisienne" at bounding box center [186, 118] width 158 height 23
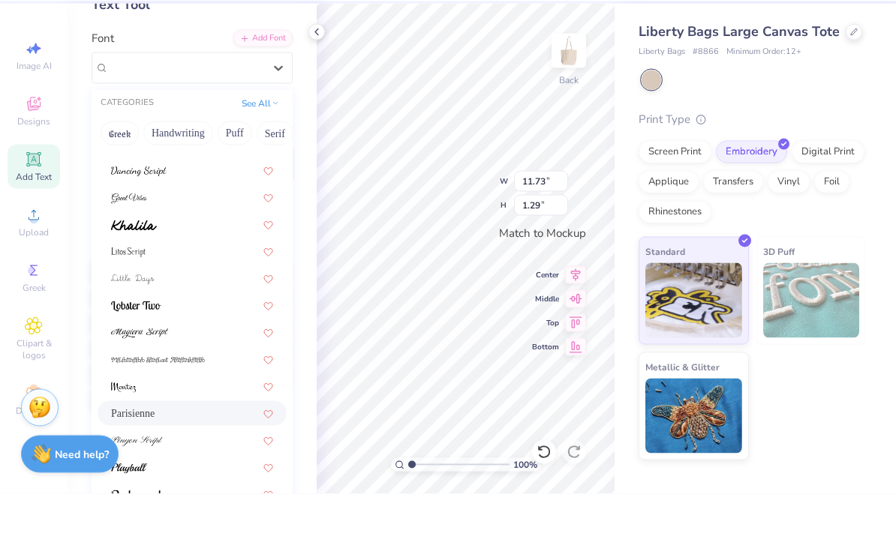
click at [204, 484] on div at bounding box center [192, 492] width 162 height 16
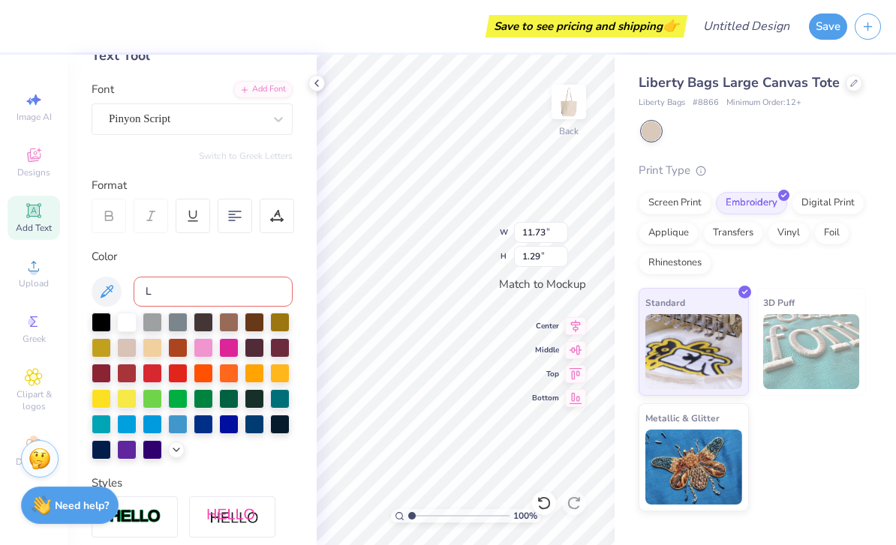
type input "10.89"
type input "1.22"
type textarea "Assosiation"
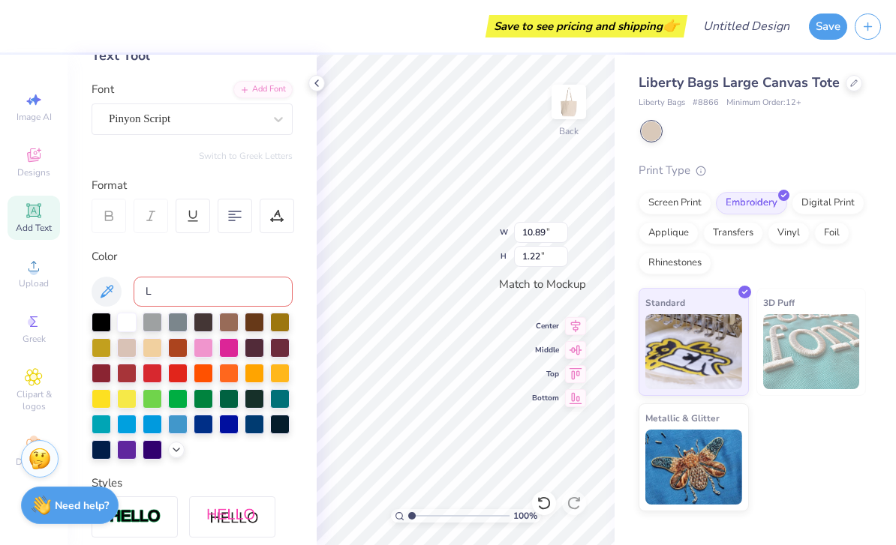
type textarea "NSA"
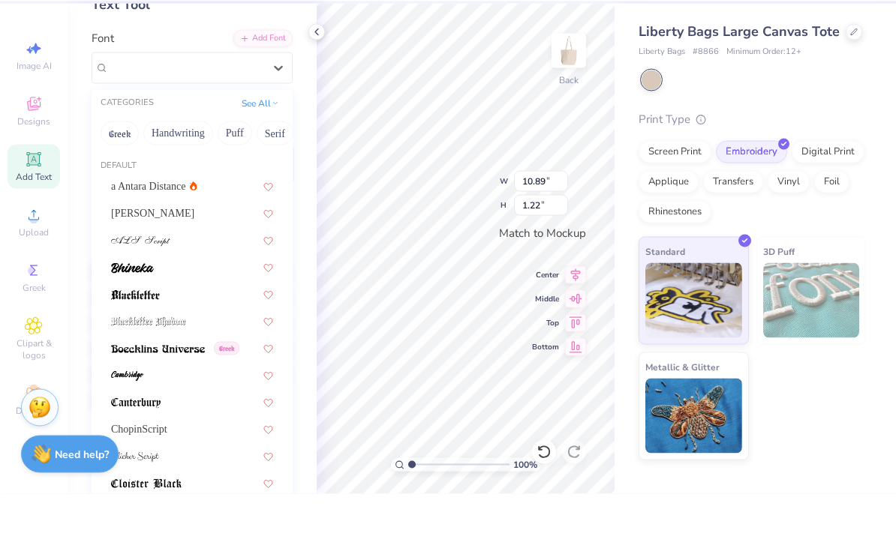
click at [189, 257] on div "[PERSON_NAME]" at bounding box center [192, 265] width 162 height 16
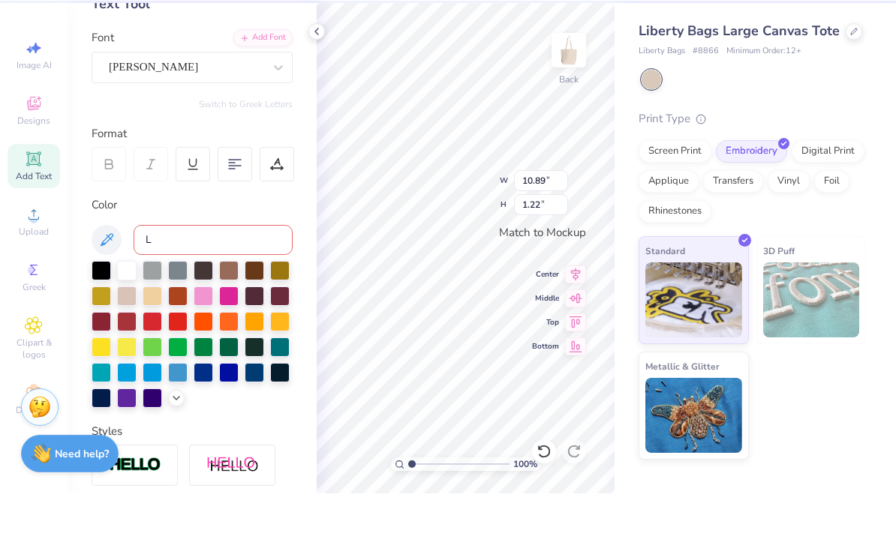
click at [286, 106] on div at bounding box center [278, 119] width 27 height 27
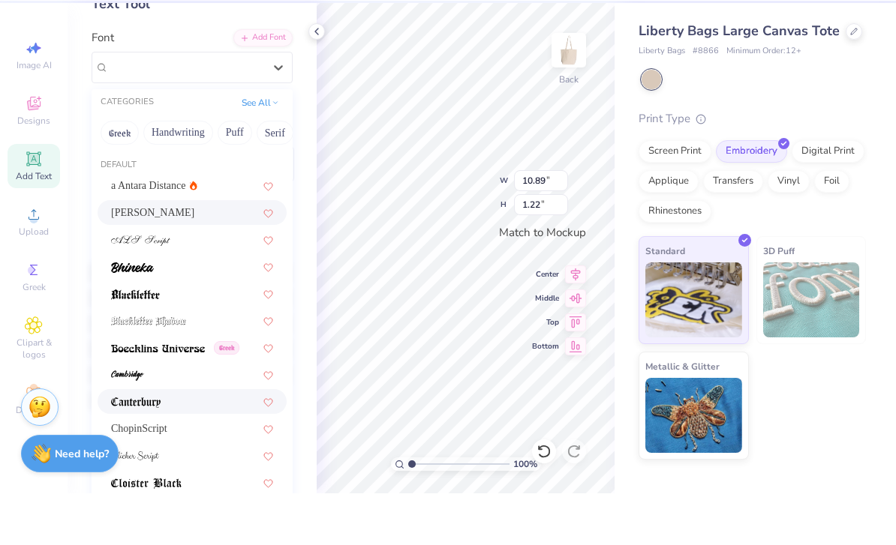
click at [160, 449] on img at bounding box center [136, 454] width 50 height 11
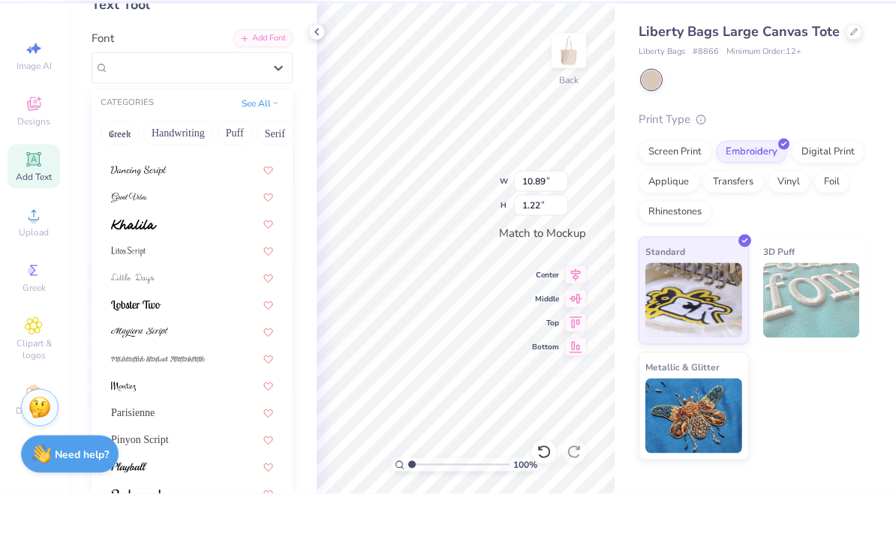
scroll to position [367, 0]
click at [174, 484] on div "Pinyon Script" at bounding box center [192, 492] width 162 height 16
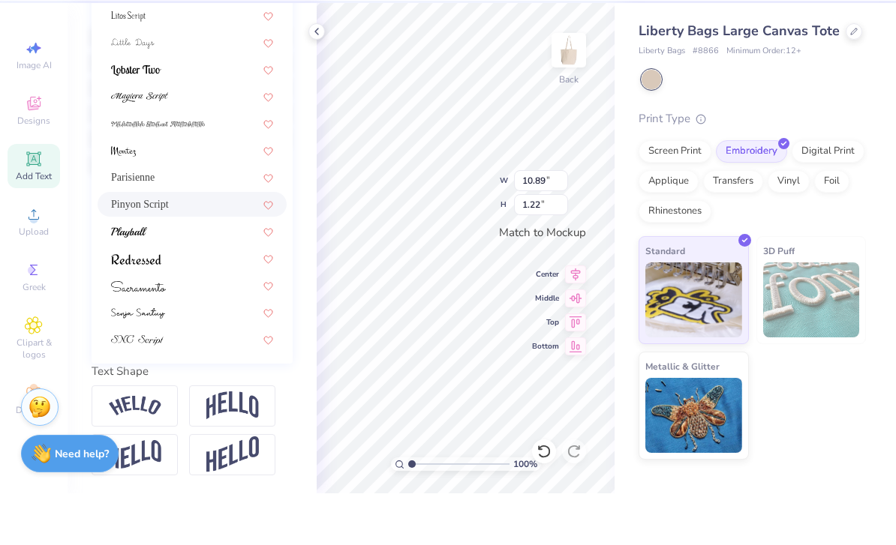
scroll to position [328, 0]
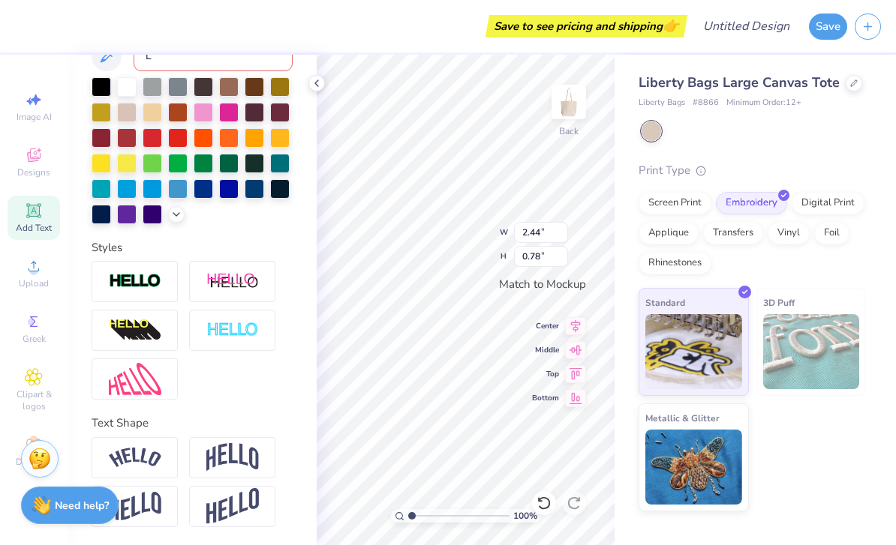
click at [743, 153] on div "Liberty Bags Large Canvas Tote Liberty Bags # 8866 Minimum Order: 12 + Print Ty…" at bounding box center [751, 292] width 227 height 439
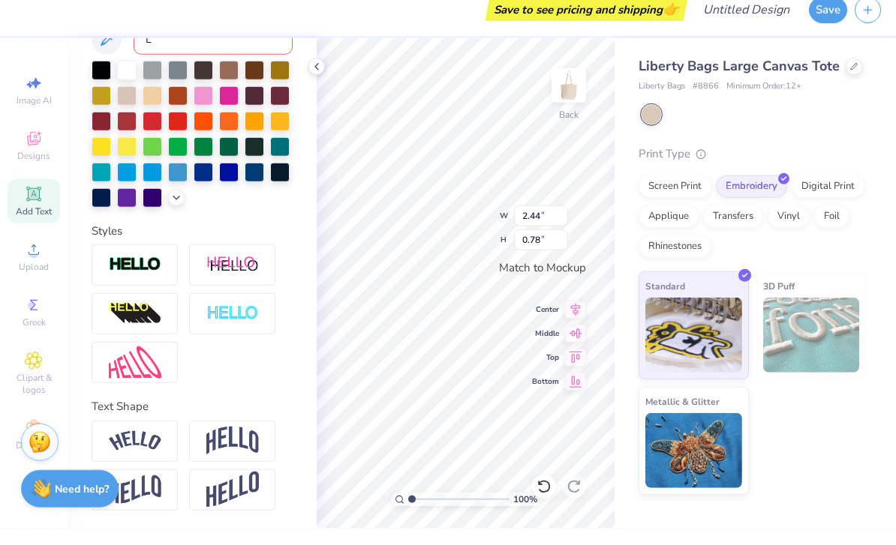
scroll to position [1, 2]
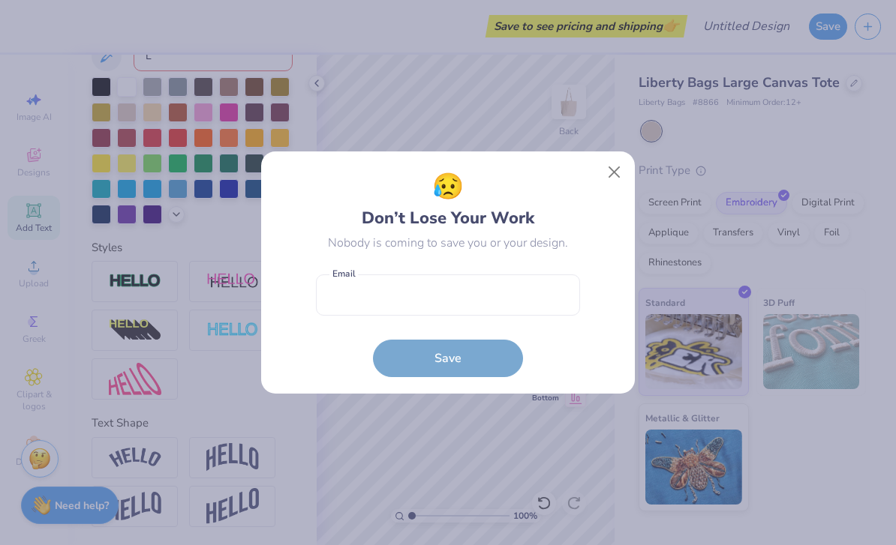
click at [617, 173] on button "Close" at bounding box center [614, 172] width 29 height 29
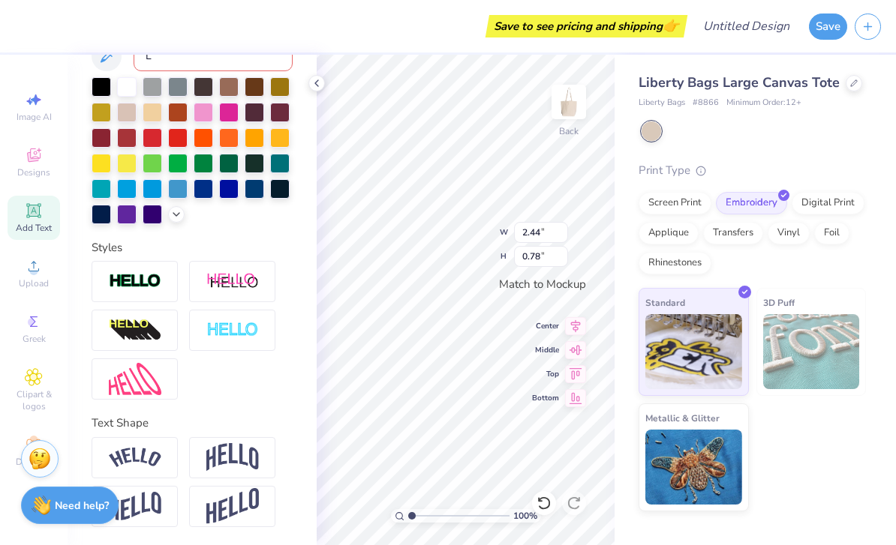
scroll to position [1, 8]
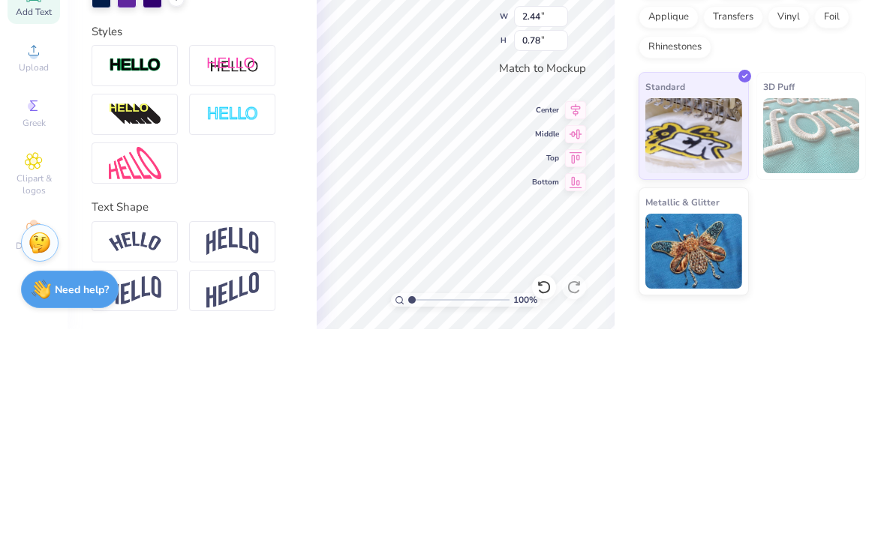
type textarea "Nursing [PERSON_NAME] Associatoon"
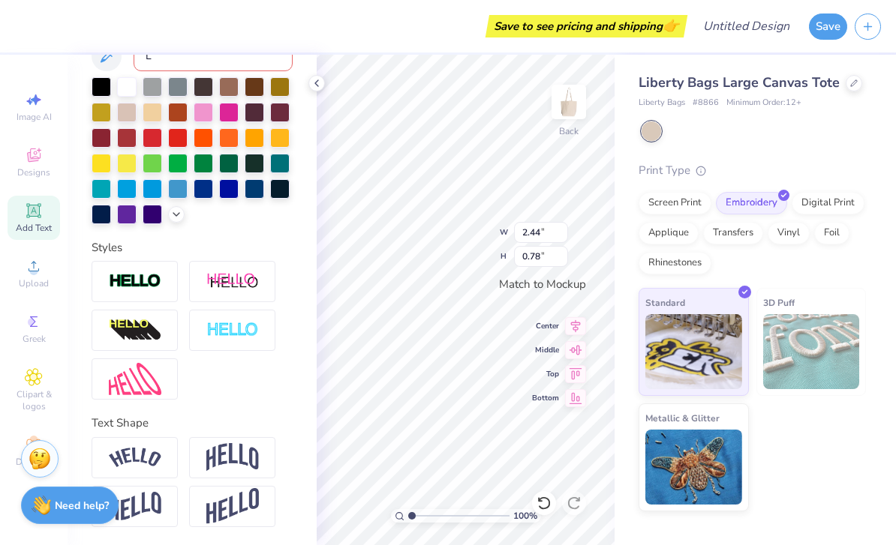
click at [550, 332] on div "Center" at bounding box center [559, 326] width 54 height 18
type input "11.31"
type input "1.22"
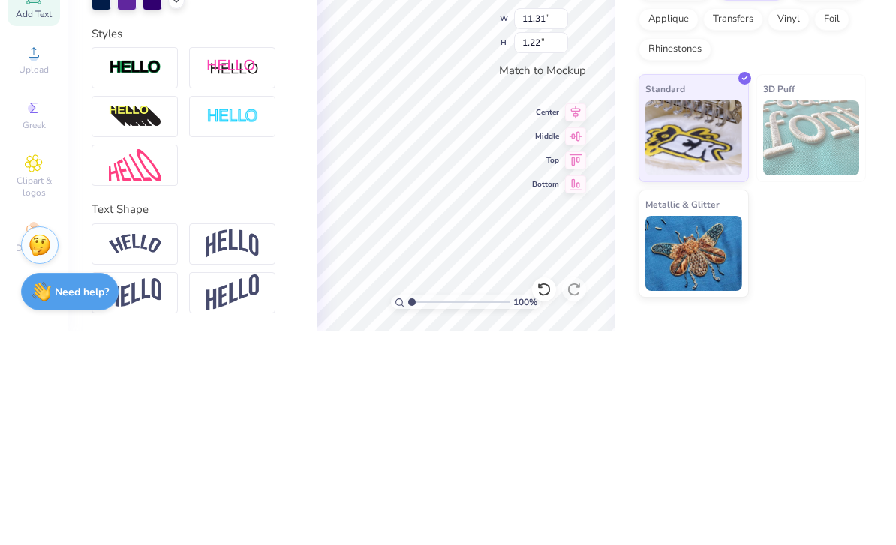
scroll to position [1, 10]
click at [540, 341] on div "Middle" at bounding box center [559, 350] width 54 height 18
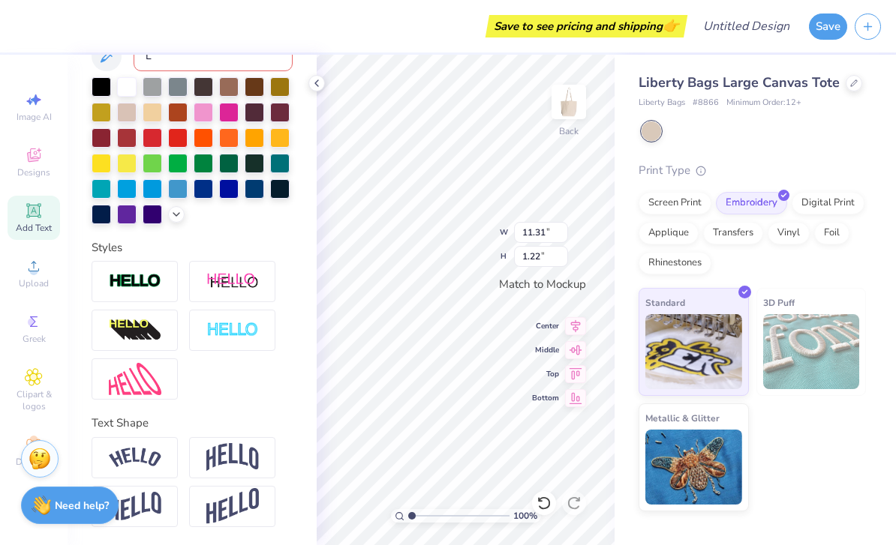
scroll to position [1, 6]
type textarea "Nursing Student Association"
click at [576, 370] on icon at bounding box center [575, 373] width 13 height 11
click at [573, 377] on icon at bounding box center [575, 373] width 13 height 11
